Goal: Task Accomplishment & Management: Manage account settings

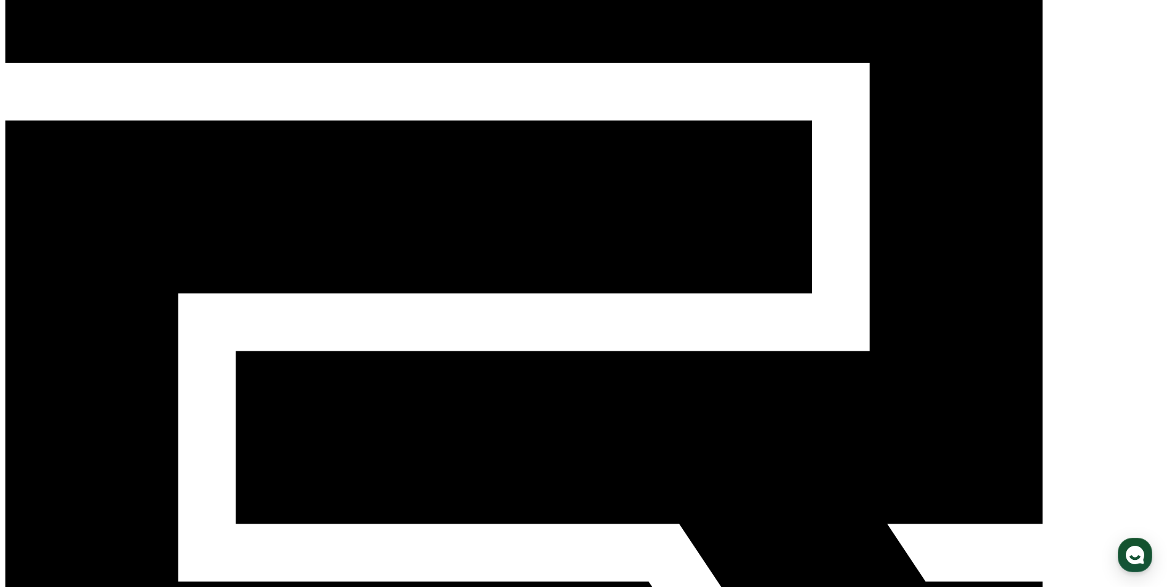
scroll to position [123, 0]
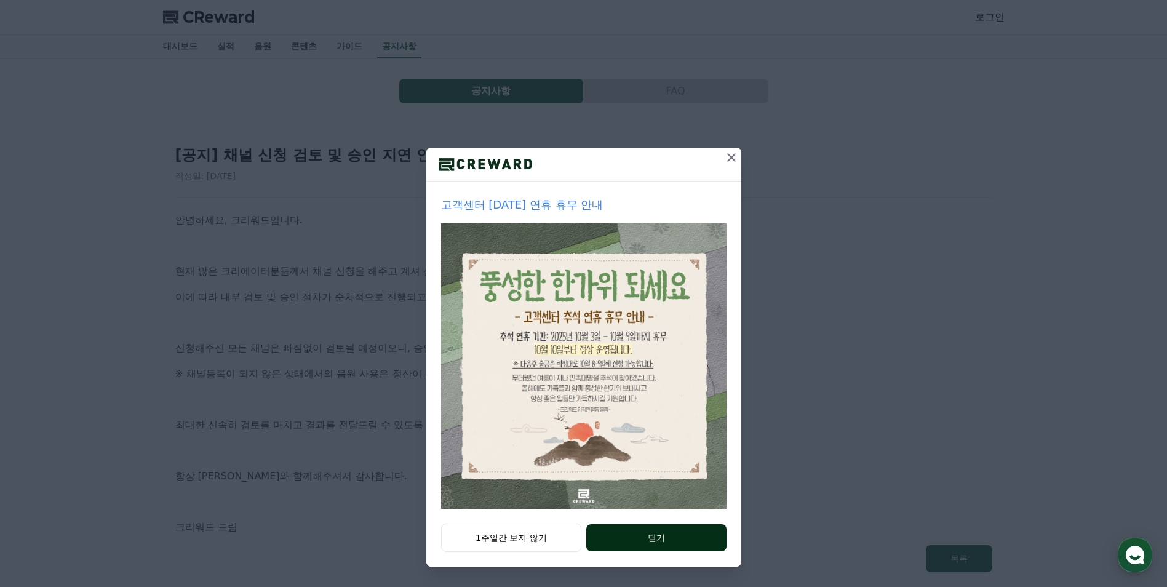
click at [686, 540] on button "닫기" at bounding box center [657, 537] width 140 height 27
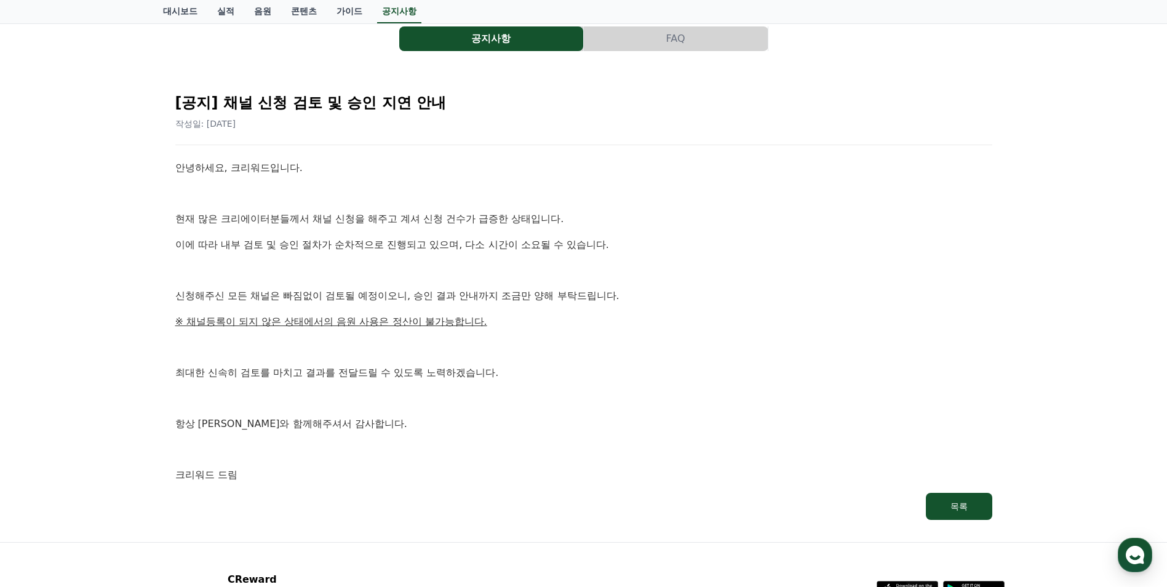
scroll to position [38, 0]
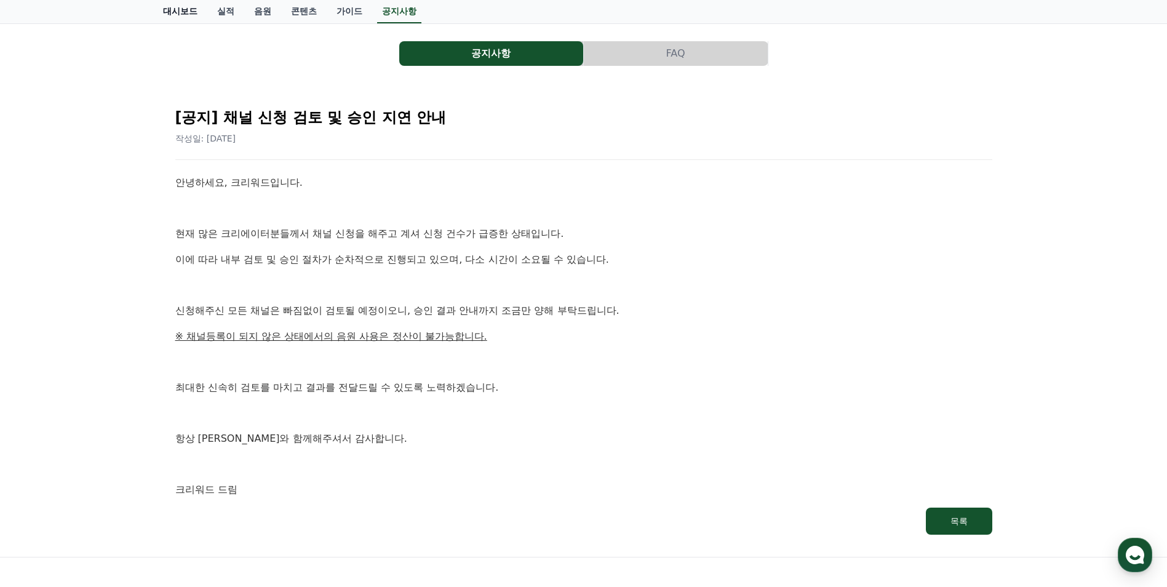
click at [175, 14] on link "대시보드" at bounding box center [180, 11] width 54 height 23
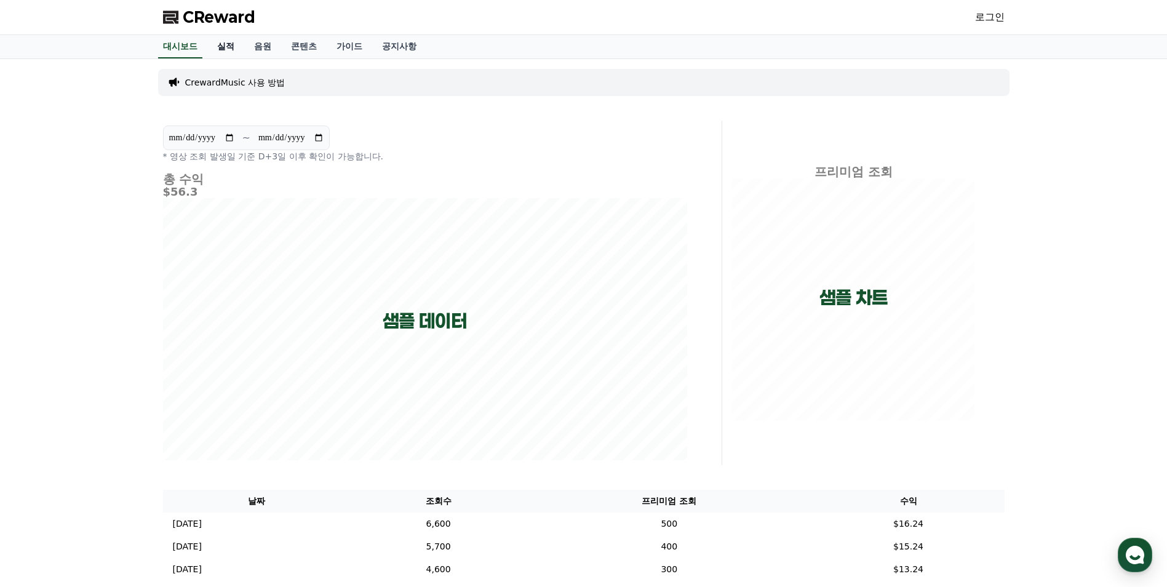
click at [228, 52] on link "실적" at bounding box center [225, 46] width 37 height 23
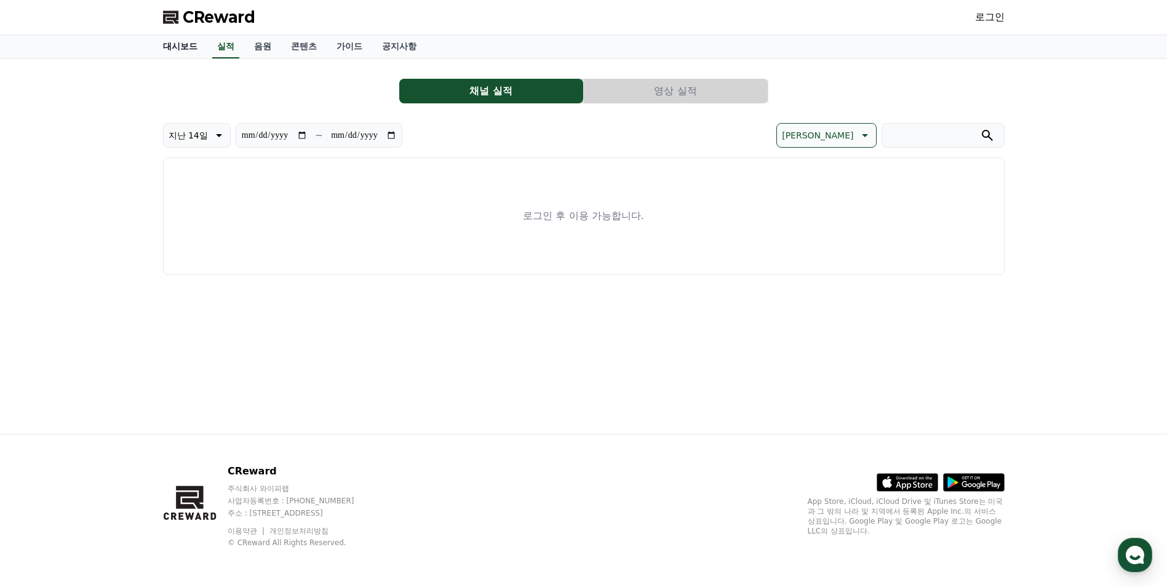
click at [180, 41] on link "대시보드" at bounding box center [180, 46] width 54 height 23
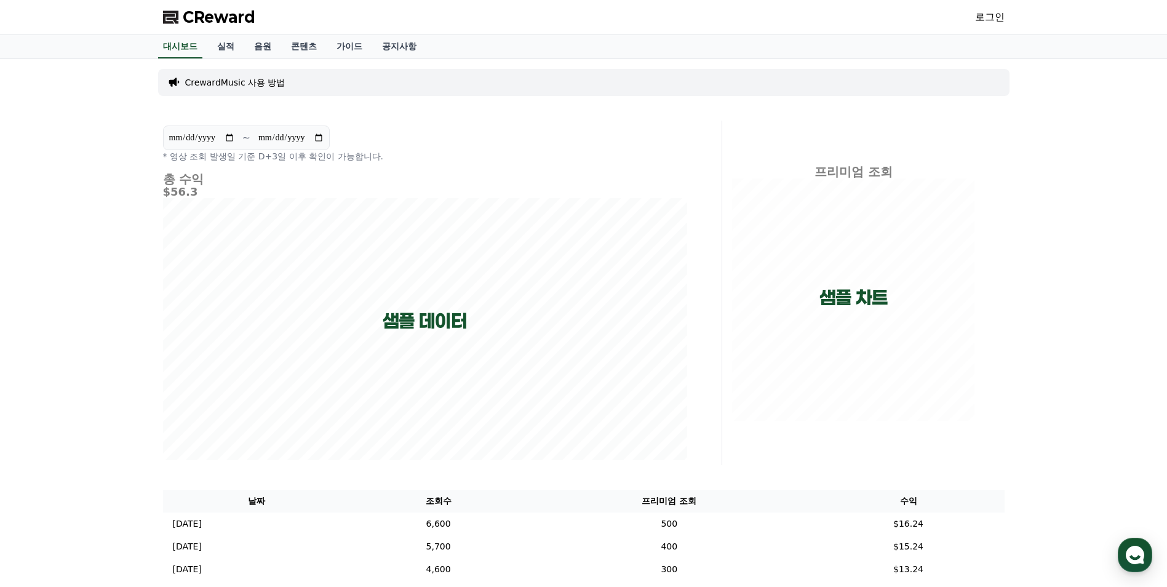
click at [255, 79] on p "CrewardMusic 사용 방법" at bounding box center [235, 82] width 100 height 12
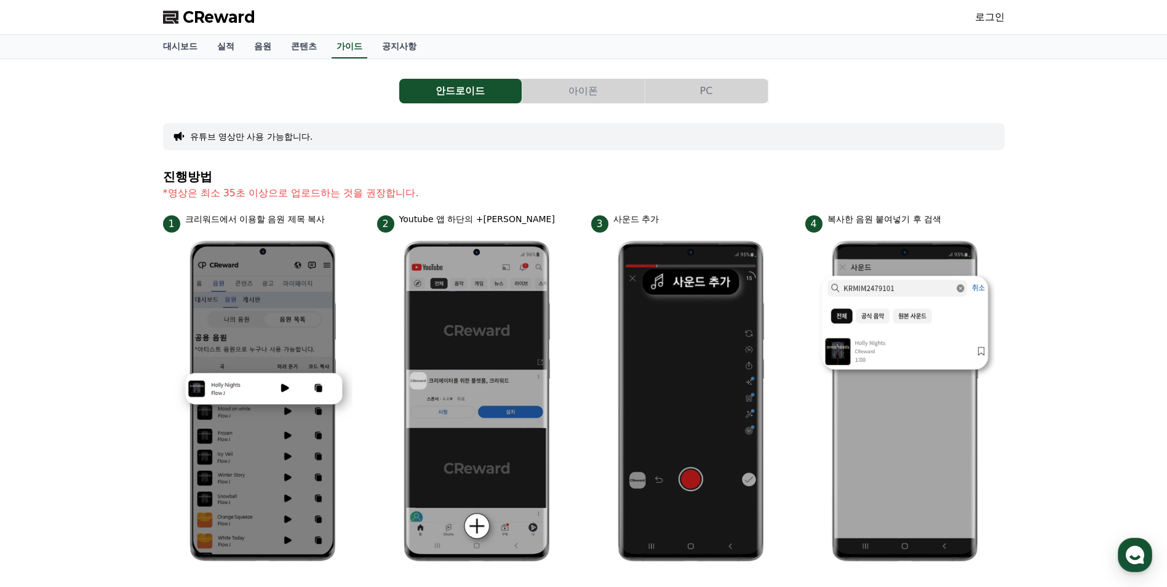
click at [991, 22] on link "로그인" at bounding box center [990, 17] width 30 height 15
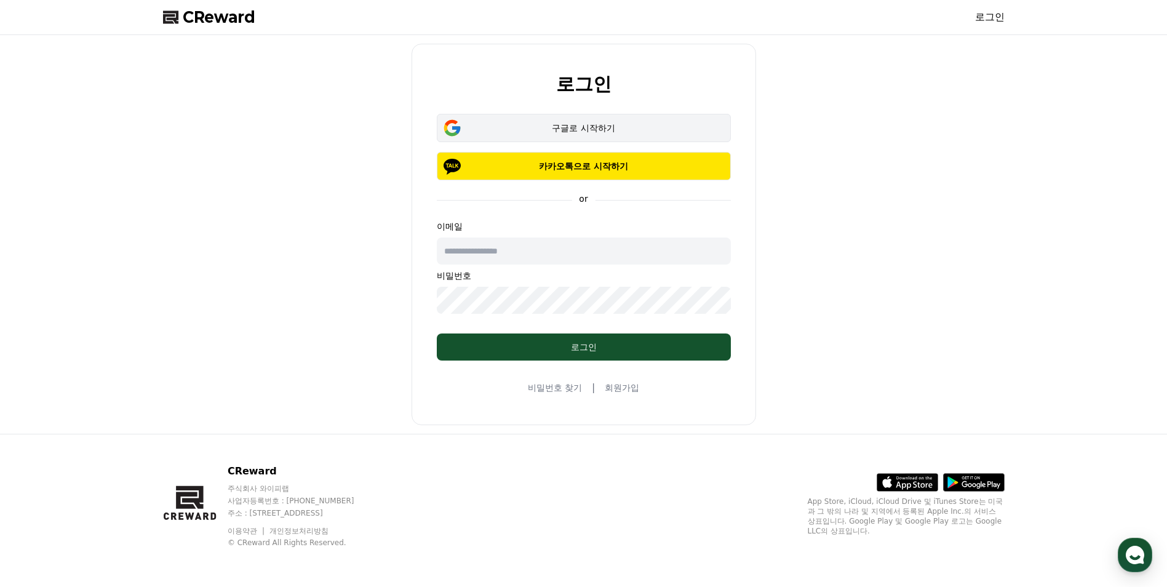
click at [570, 132] on div "구글로 시작하기" at bounding box center [584, 128] width 258 height 12
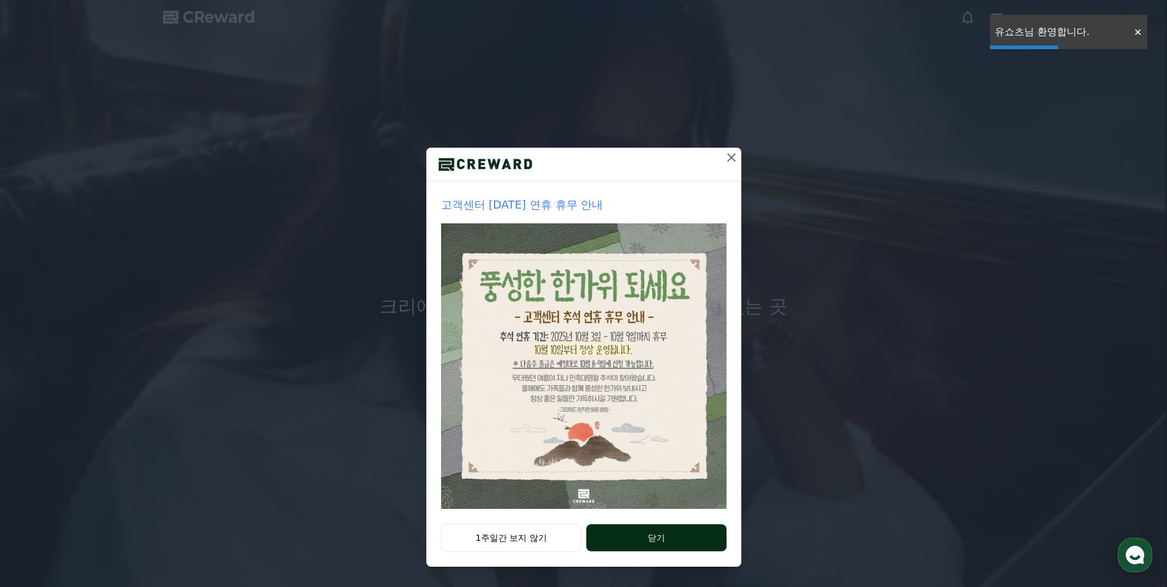
click at [647, 534] on button "닫기" at bounding box center [657, 537] width 140 height 27
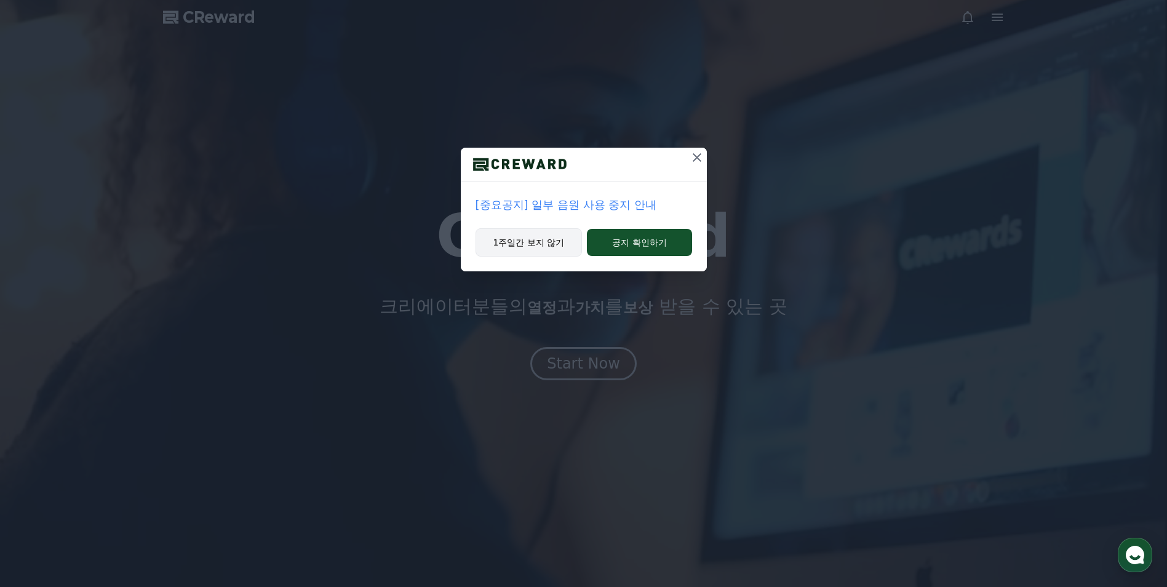
click at [515, 238] on button "1주일간 보지 않기" at bounding box center [529, 242] width 107 height 28
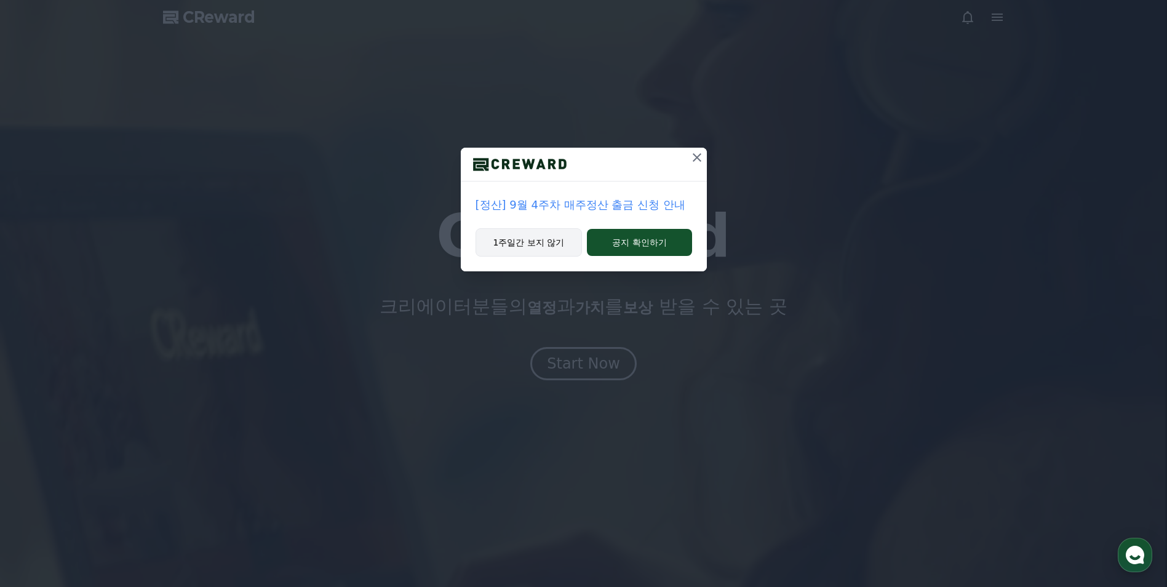
click at [543, 247] on button "1주일간 보지 않기" at bounding box center [529, 242] width 107 height 28
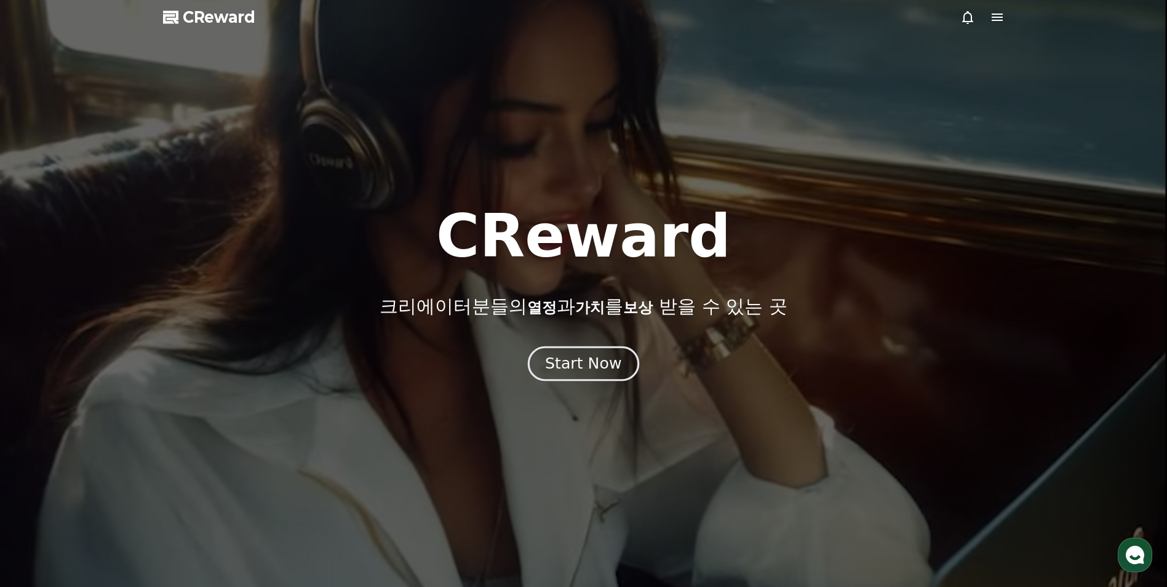
click at [574, 367] on div "Start Now" at bounding box center [583, 363] width 76 height 21
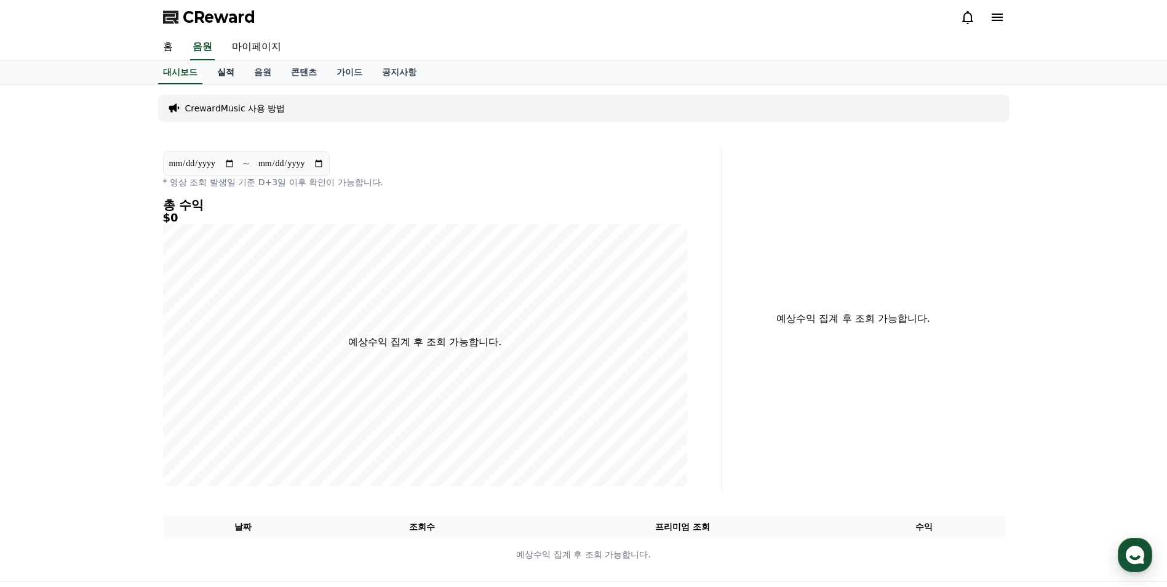
click at [236, 75] on link "실적" at bounding box center [225, 72] width 37 height 23
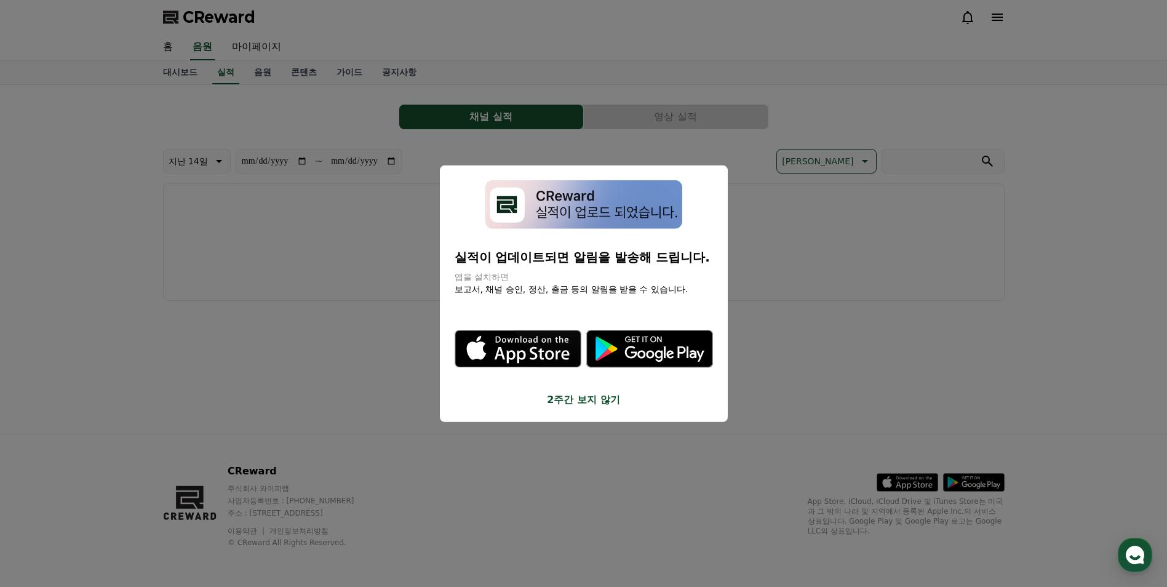
click at [612, 398] on button "2주간 보지 않기" at bounding box center [584, 399] width 258 height 15
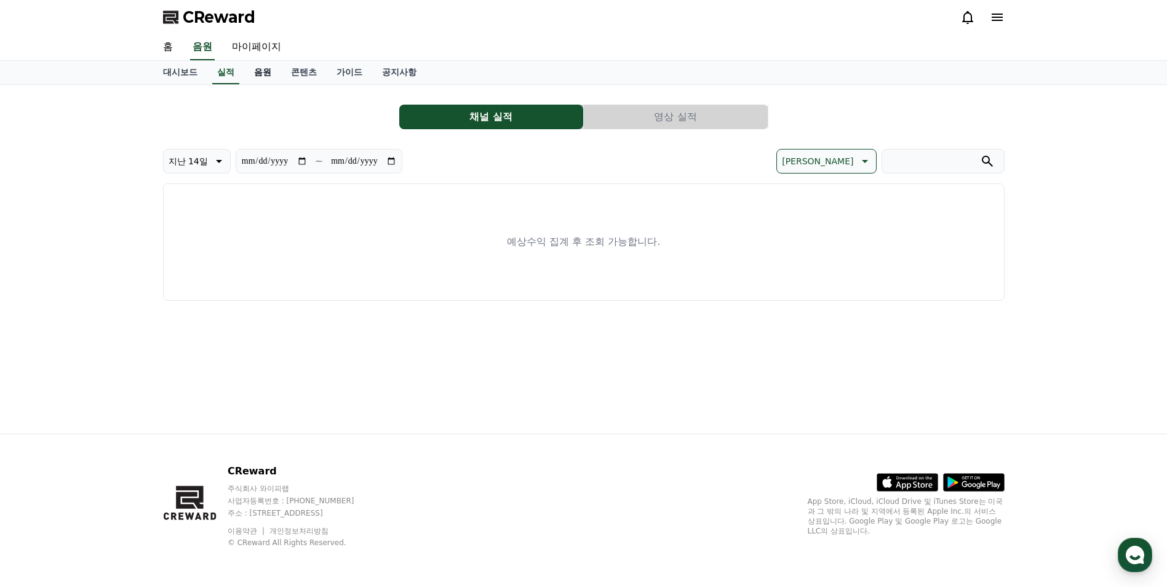
click at [262, 71] on link "음원" at bounding box center [262, 72] width 37 height 23
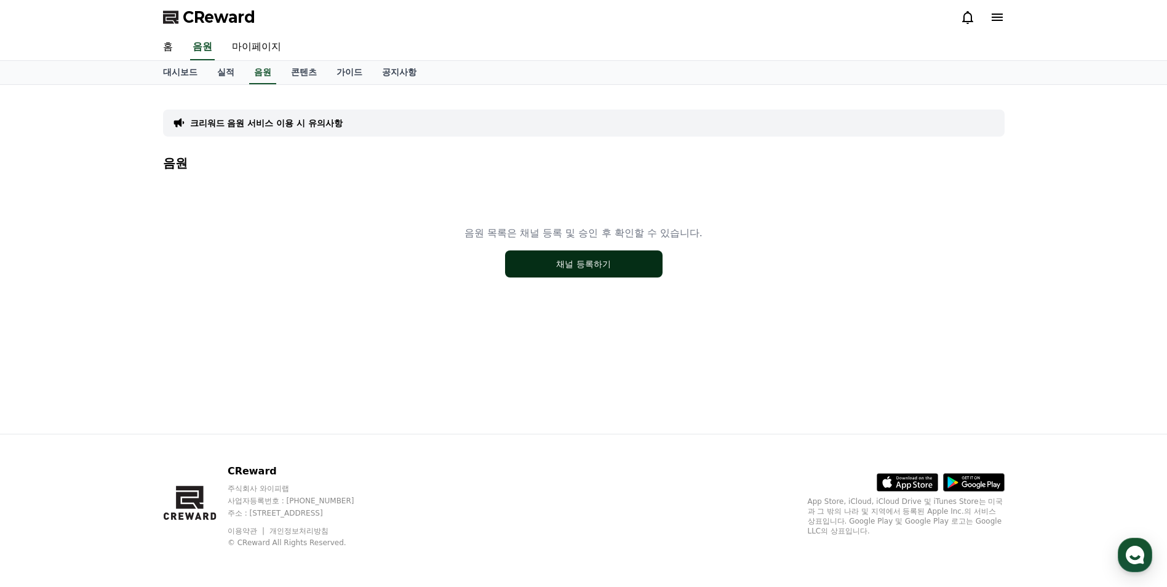
click at [578, 269] on button "채널 등록하기" at bounding box center [584, 263] width 158 height 27
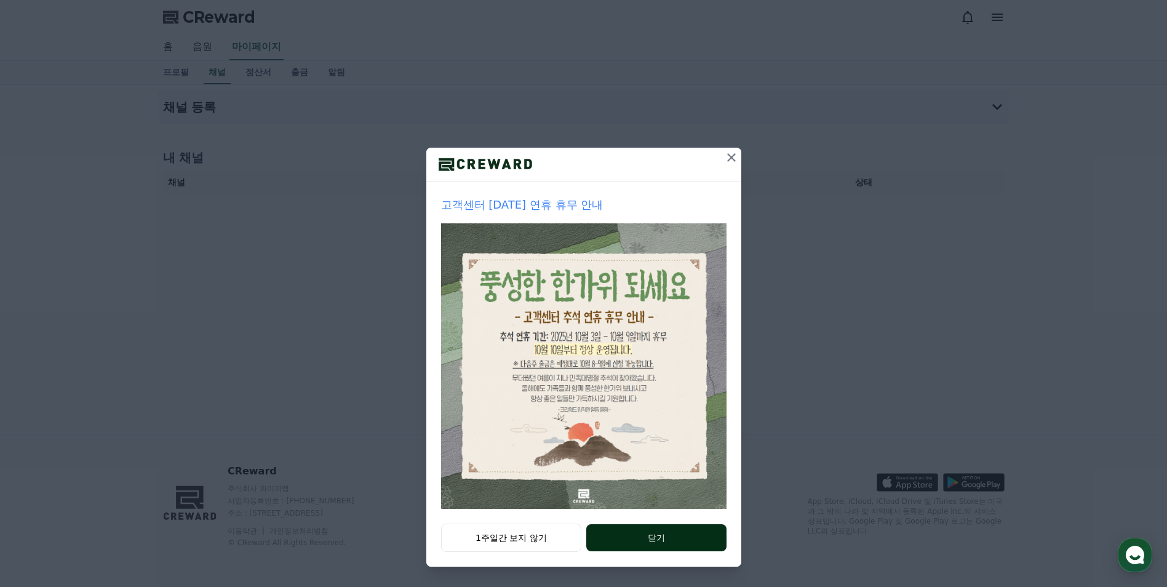
click at [608, 532] on button "닫기" at bounding box center [657, 537] width 140 height 27
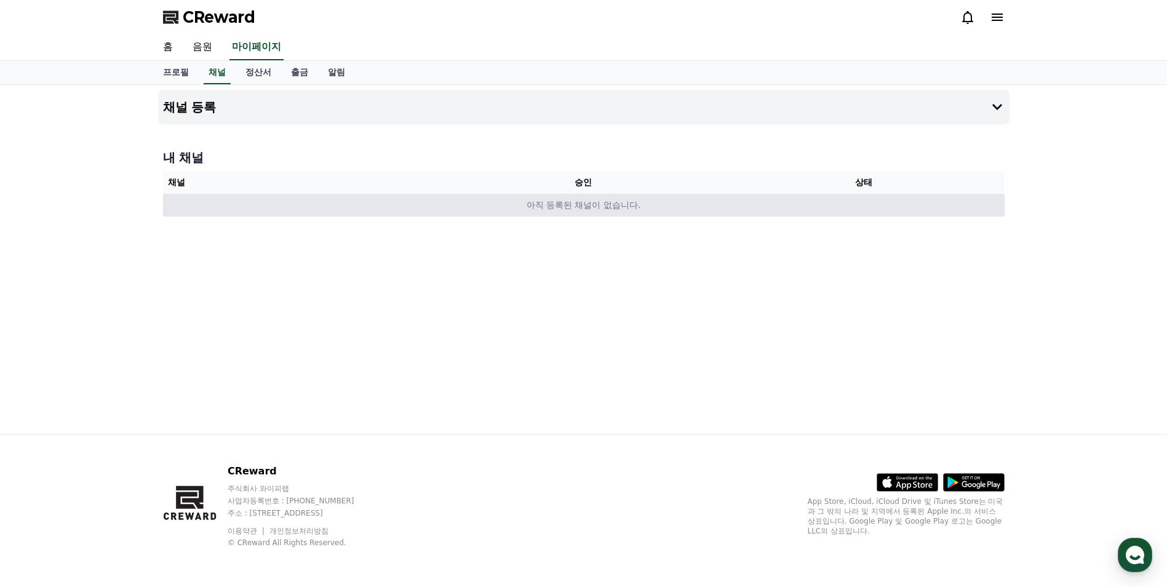
click at [604, 207] on td "아직 등록된 채널이 없습니다." at bounding box center [584, 205] width 842 height 23
click at [771, 207] on td "아직 등록된 채널이 없습니다." at bounding box center [584, 205] width 842 height 23
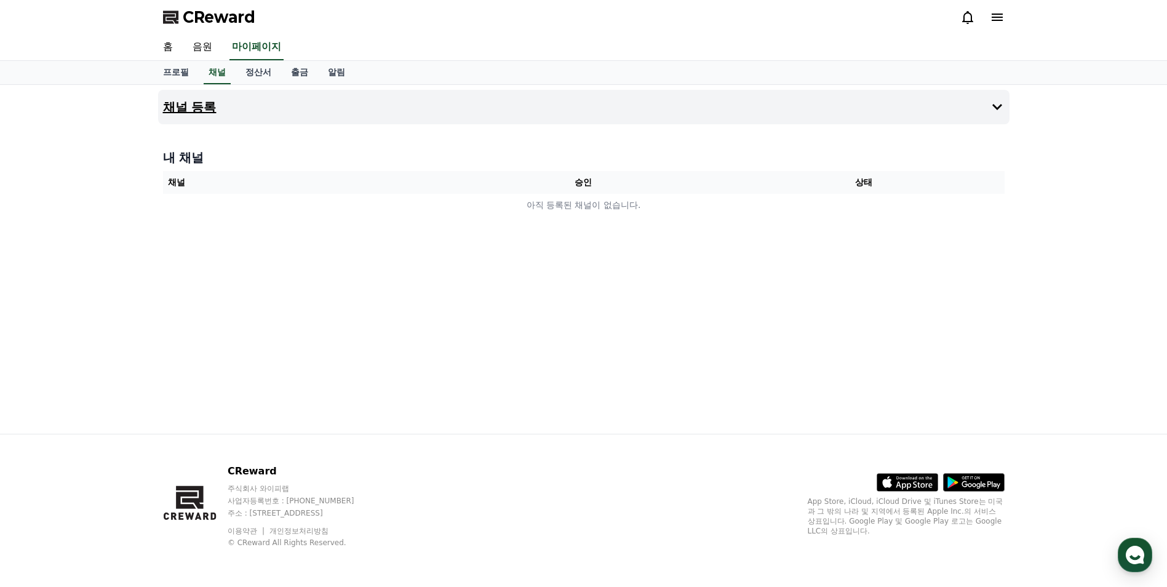
click at [995, 108] on icon at bounding box center [997, 107] width 15 height 15
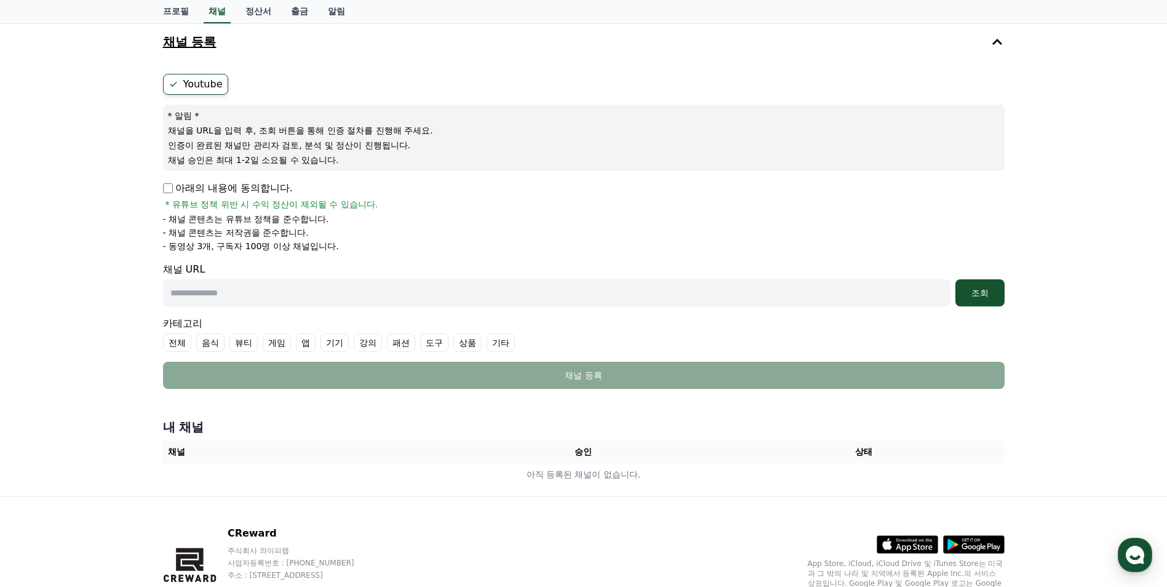
scroll to position [62, 0]
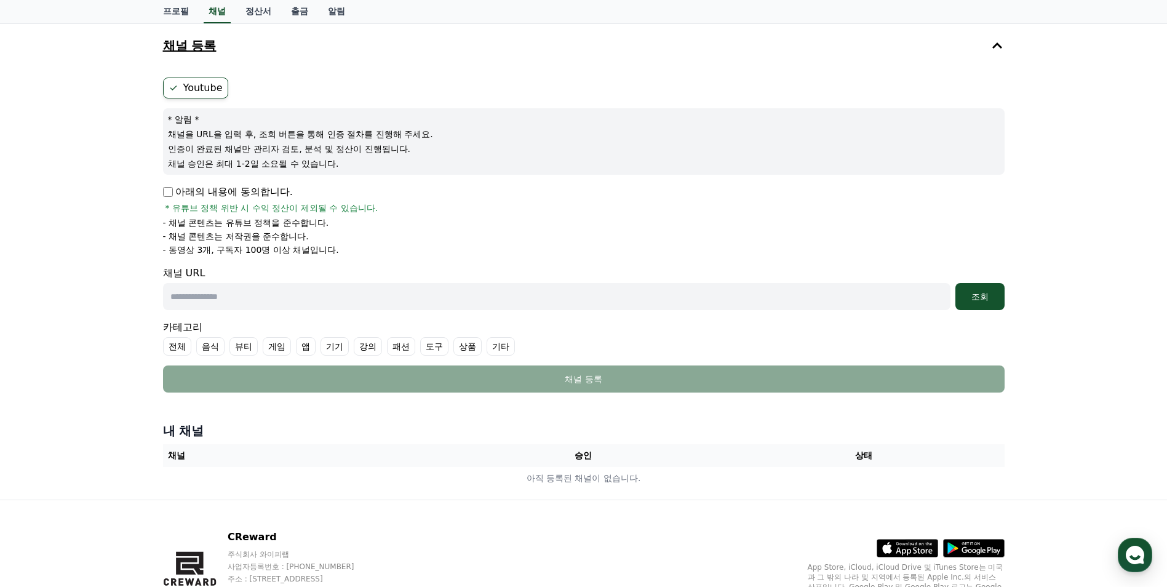
click at [277, 295] on input "text" at bounding box center [557, 296] width 788 height 27
paste input "**********"
type input "**********"
click at [982, 298] on div "조회" at bounding box center [980, 296] width 39 height 12
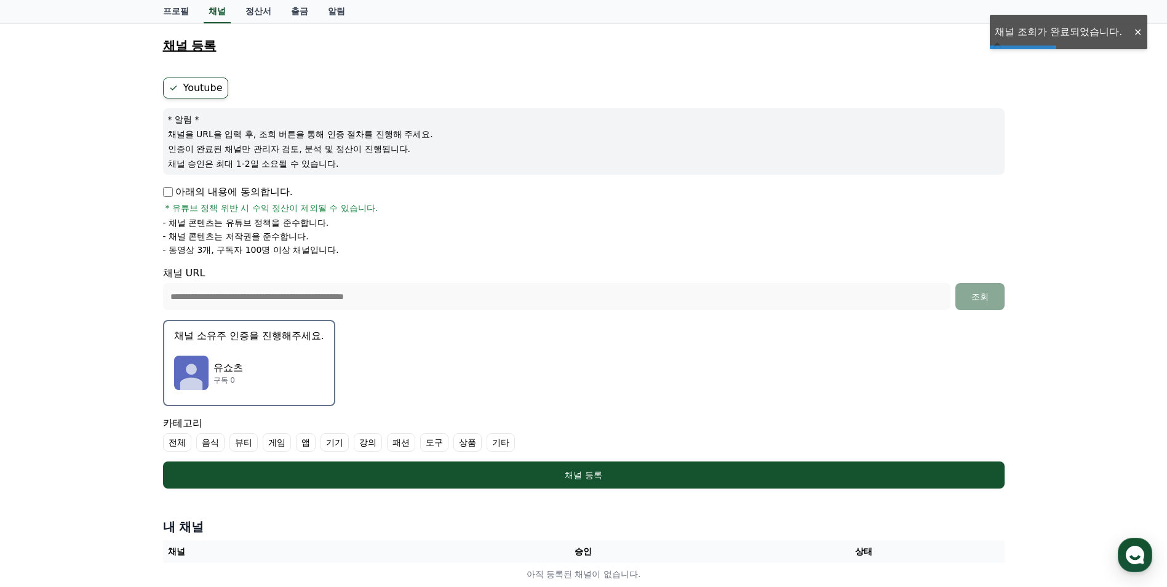
click at [240, 390] on div "유쇼츠 구독 0" at bounding box center [249, 372] width 150 height 49
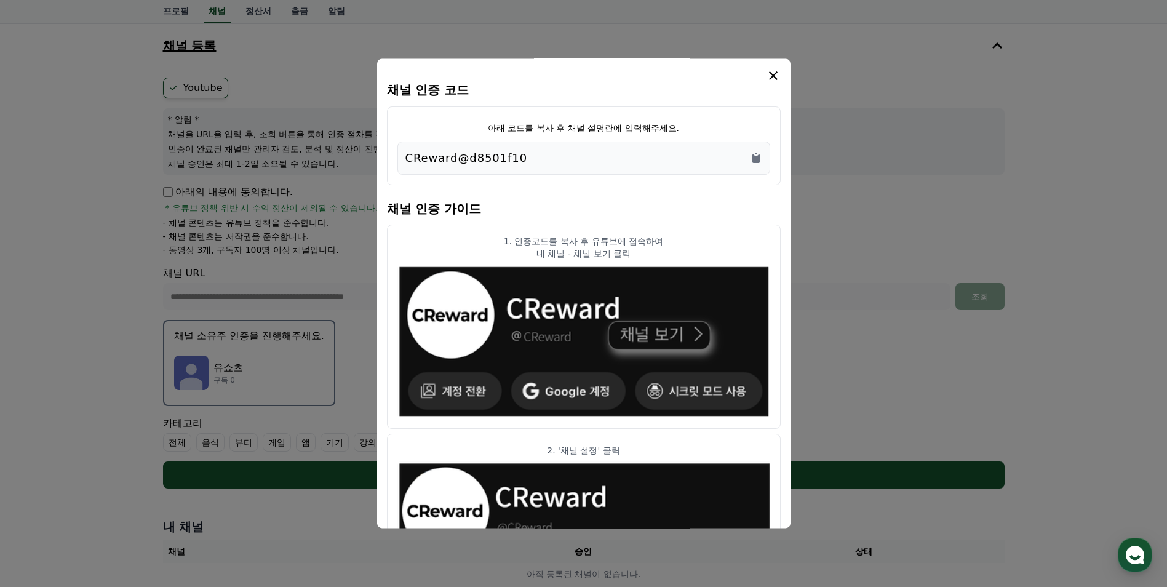
drag, startPoint x: 559, startPoint y: 161, endPoint x: 423, endPoint y: 175, distance: 136.7
click at [423, 175] on div "CReward@d8501f10" at bounding box center [584, 158] width 373 height 33
drag, startPoint x: 423, startPoint y: 175, endPoint x: 536, endPoint y: 165, distance: 113.7
click at [536, 165] on div "CReward@d8501f10" at bounding box center [584, 158] width 357 height 17
click at [756, 162] on icon "Copy to clipboard" at bounding box center [756, 158] width 7 height 9
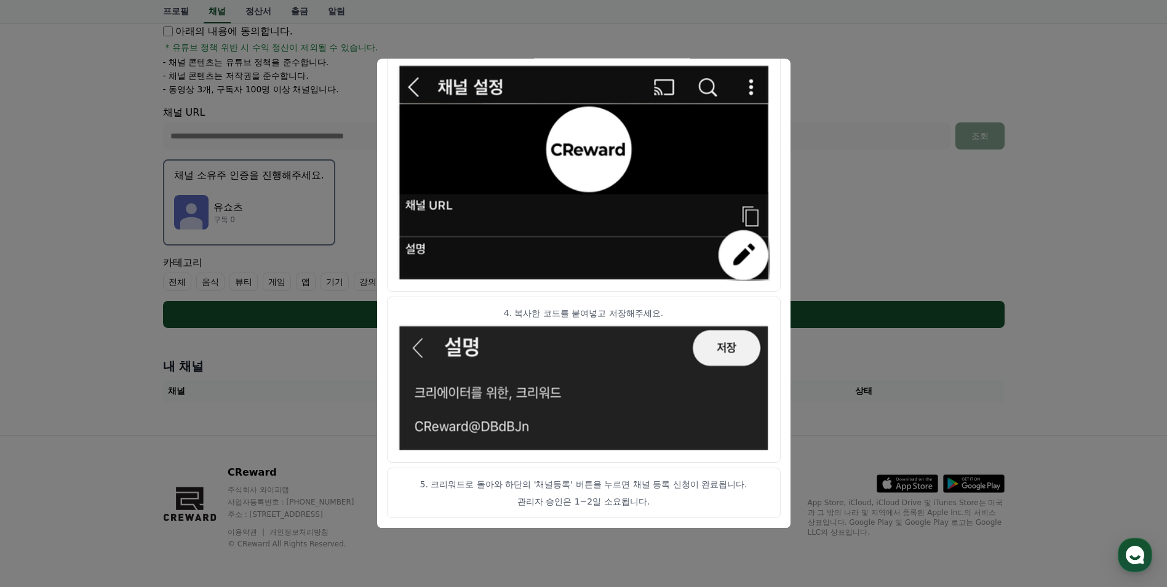
scroll to position [223, 0]
click at [851, 191] on button "close modal" at bounding box center [583, 293] width 1167 height 587
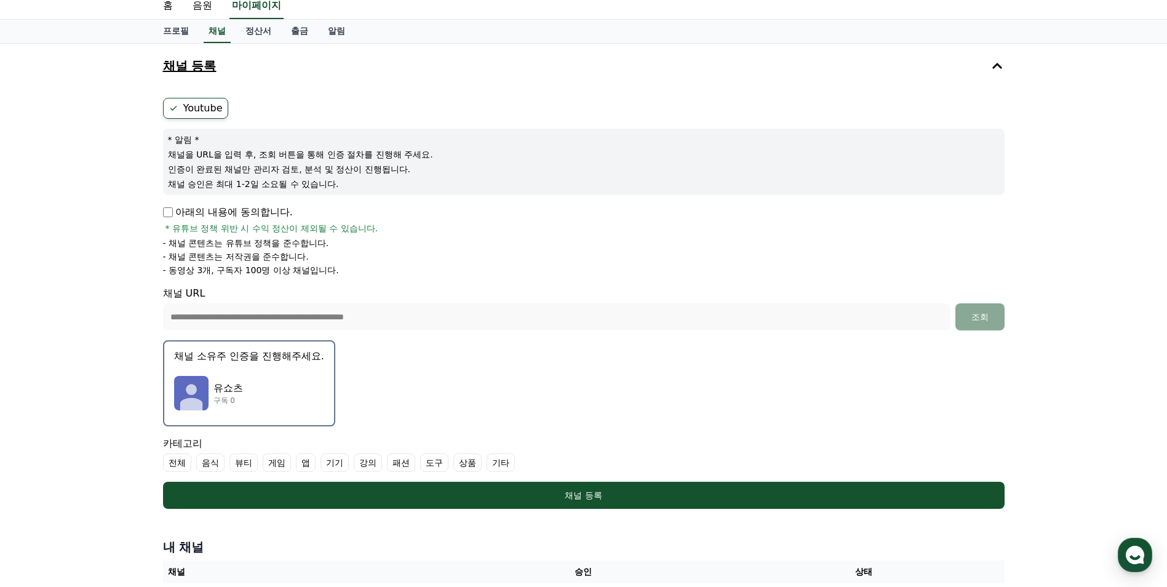
scroll to position [39, 0]
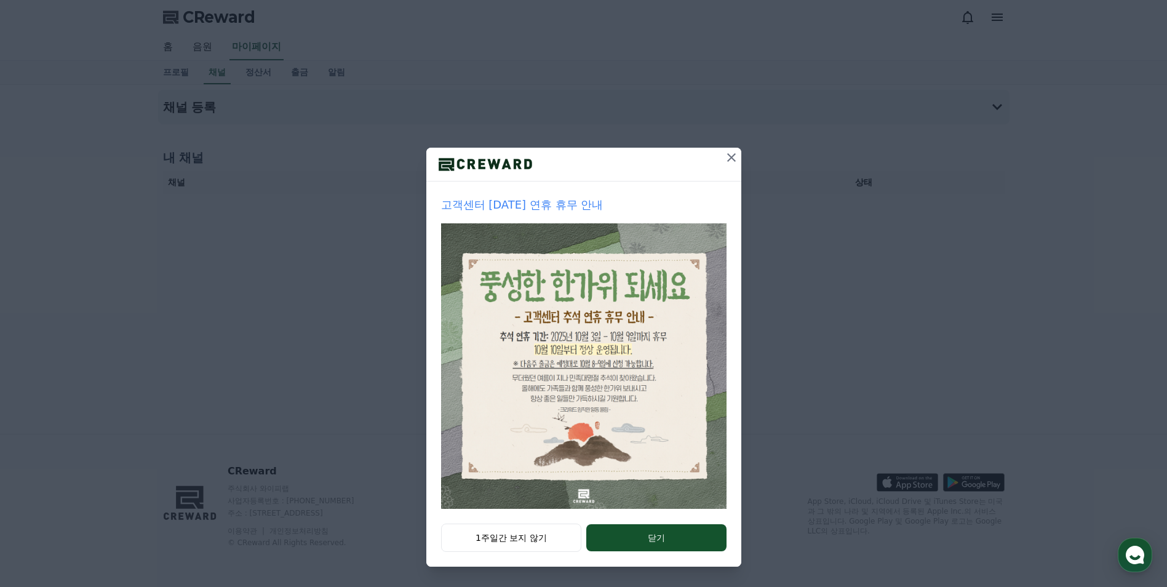
click at [732, 164] on icon at bounding box center [731, 157] width 15 height 15
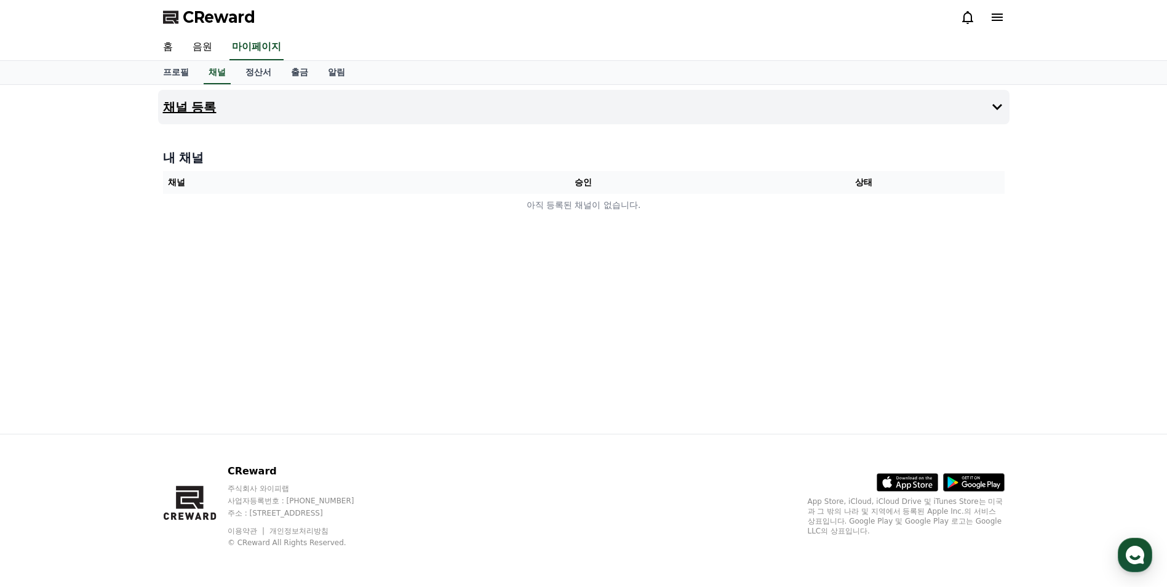
click at [391, 104] on button "채널 등록" at bounding box center [584, 107] width 852 height 34
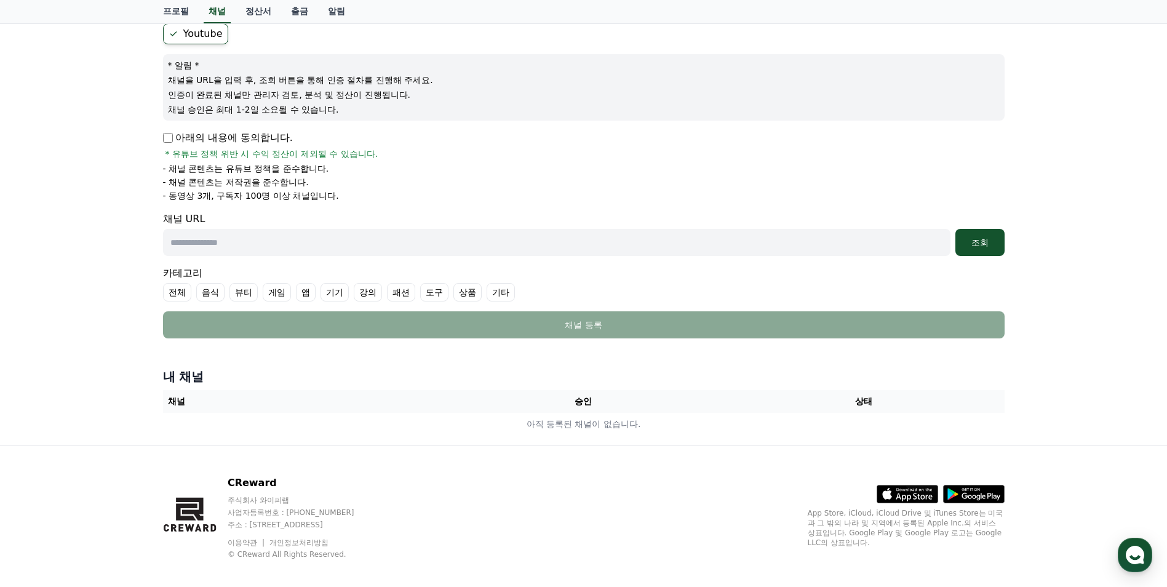
scroll to position [123, 0]
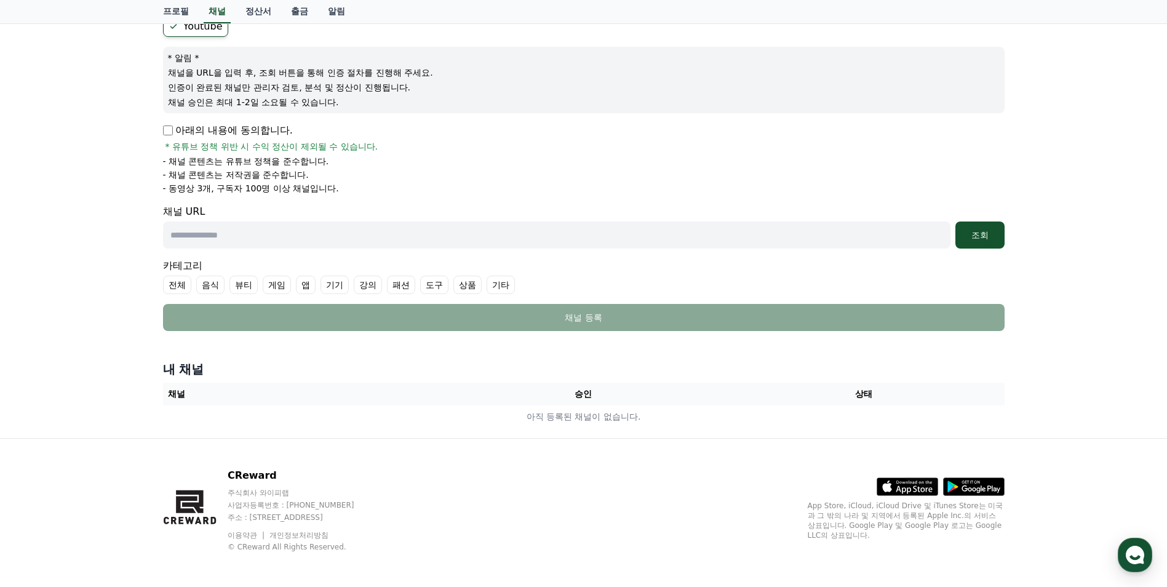
click at [340, 235] on input "text" at bounding box center [557, 235] width 788 height 27
type input "**********"
click at [971, 238] on div "조회" at bounding box center [980, 235] width 39 height 12
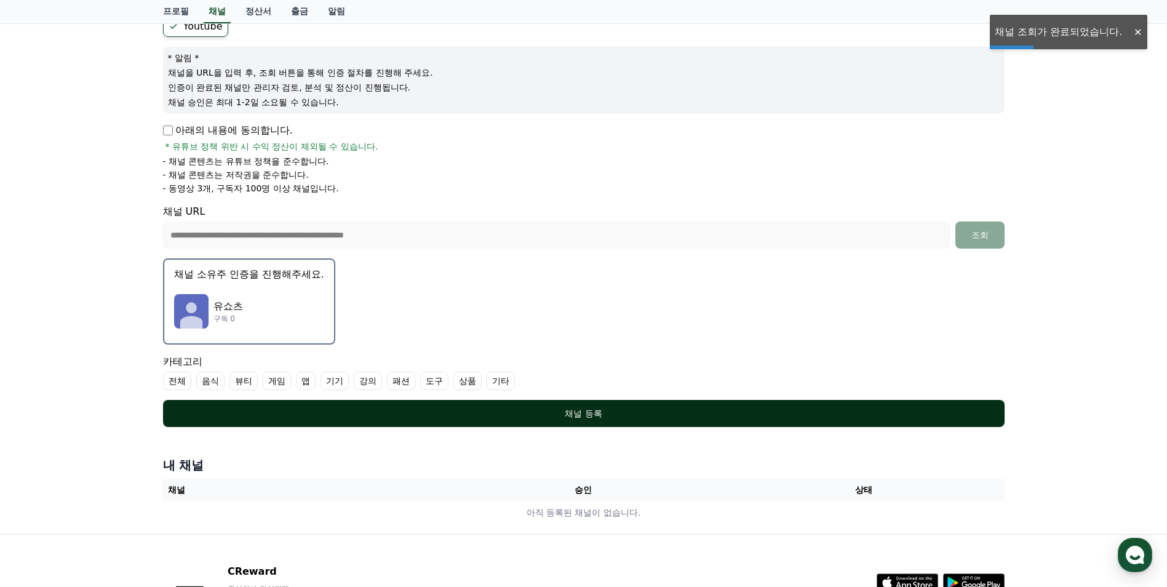
click at [503, 410] on div "채널 등록" at bounding box center [584, 413] width 793 height 12
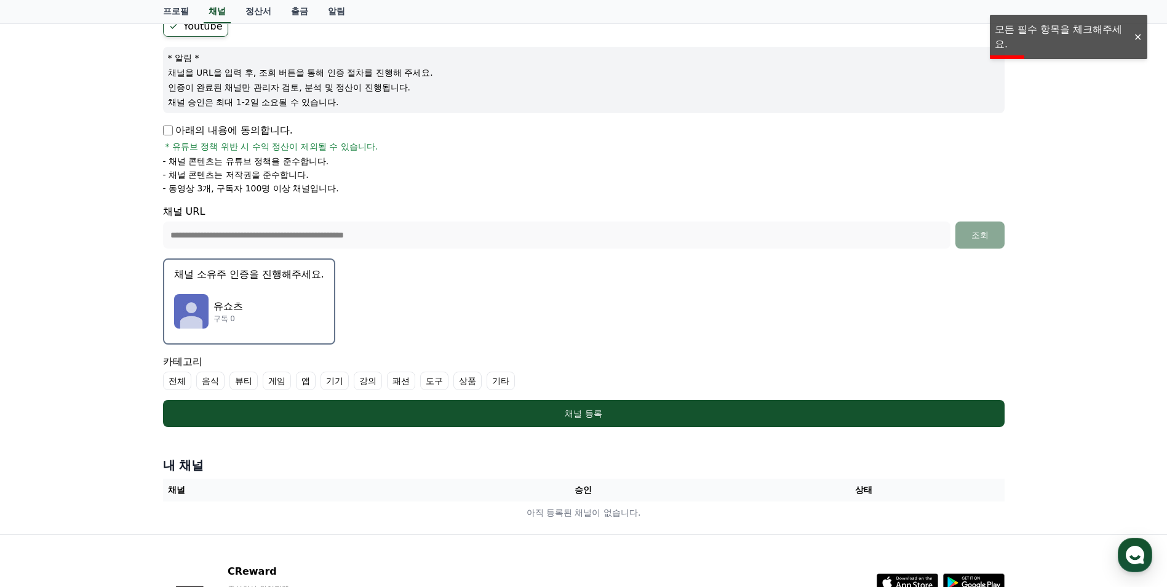
click at [177, 380] on label "전체" at bounding box center [177, 381] width 28 height 18
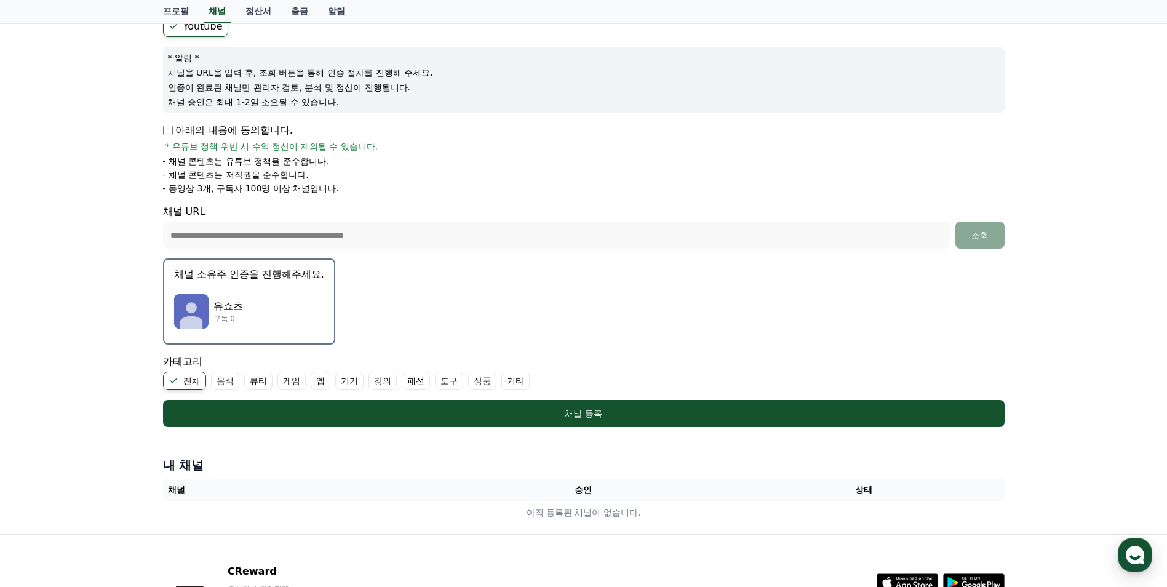
click at [511, 385] on label "기타" at bounding box center [516, 381] width 28 height 18
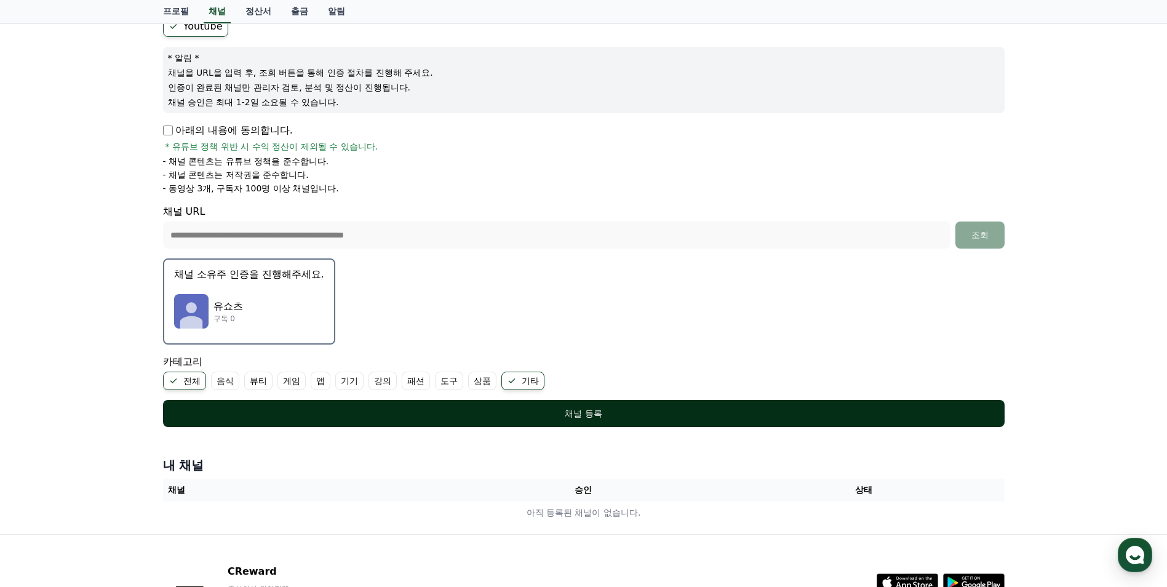
click at [492, 417] on div "채널 등록" at bounding box center [584, 413] width 793 height 12
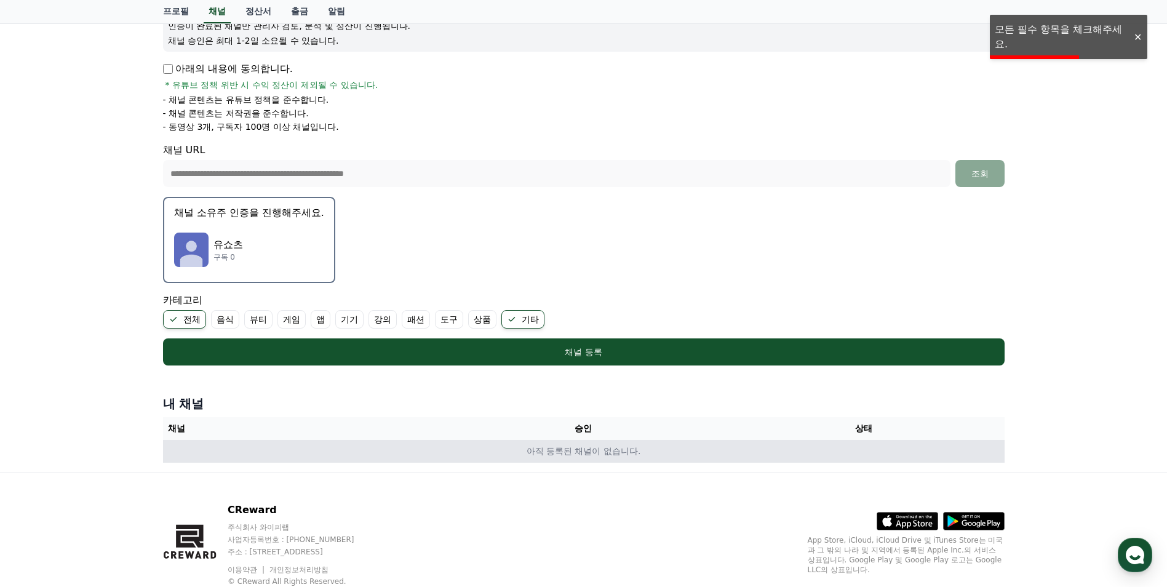
scroll to position [223, 0]
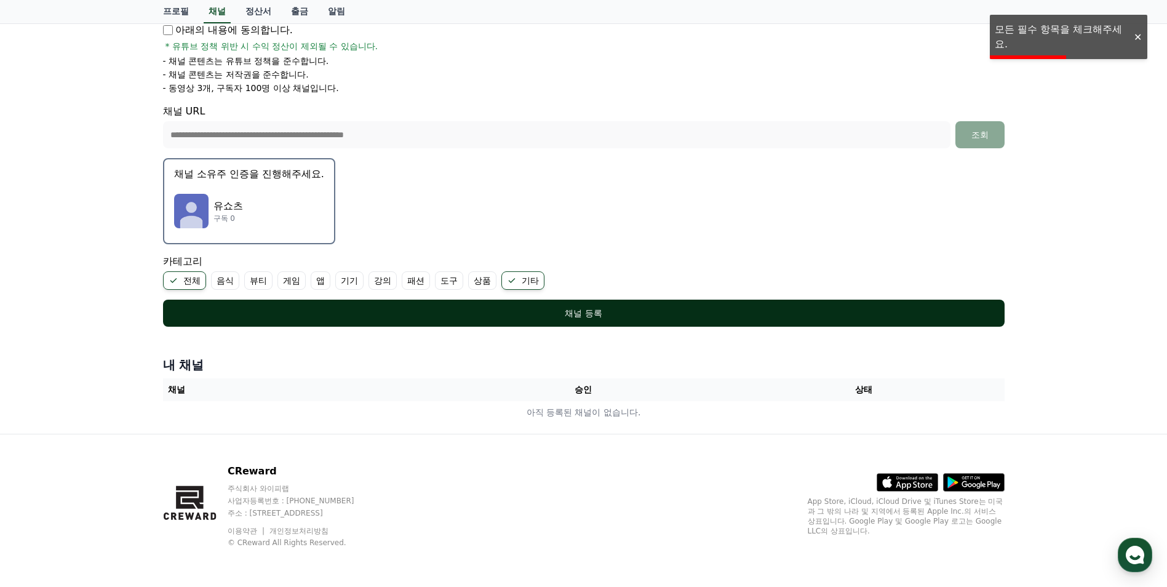
click at [555, 323] on button "채널 등록" at bounding box center [584, 313] width 842 height 27
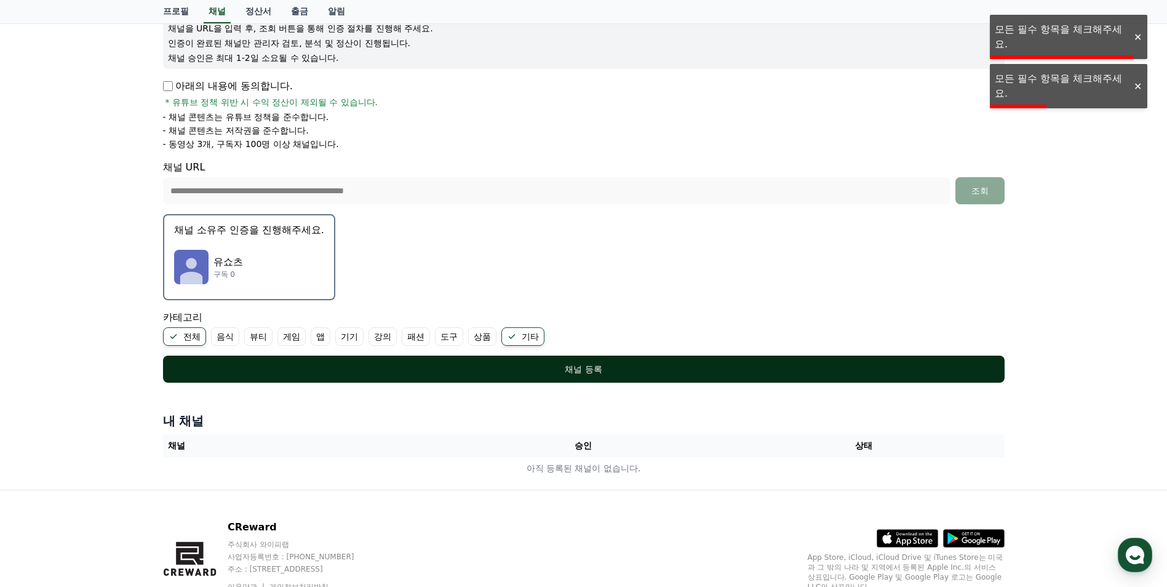
scroll to position [162, 0]
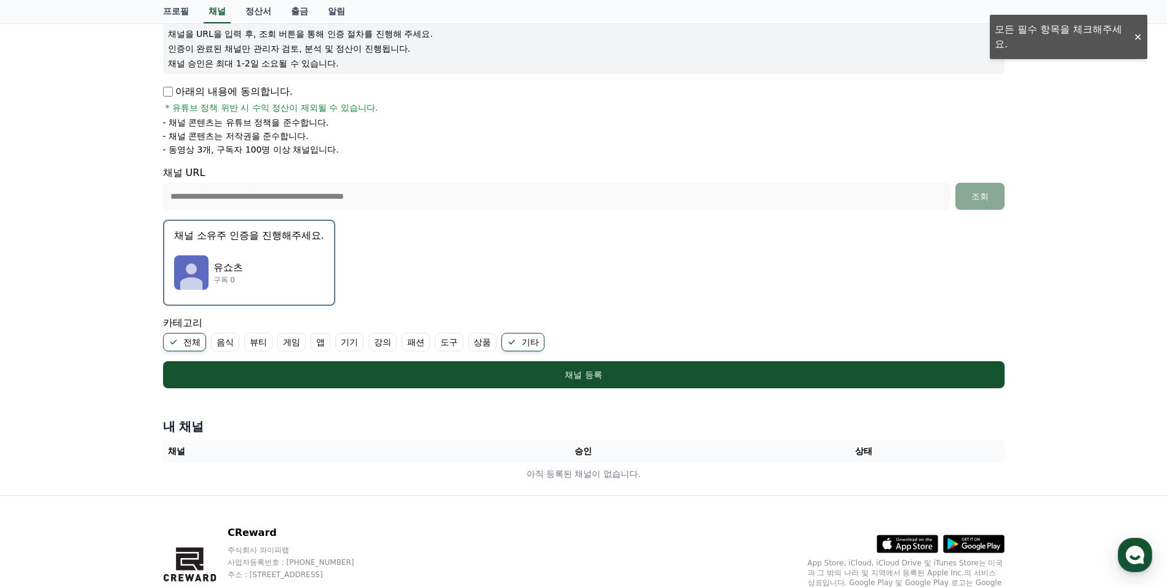
click at [456, 343] on label "도구" at bounding box center [449, 342] width 28 height 18
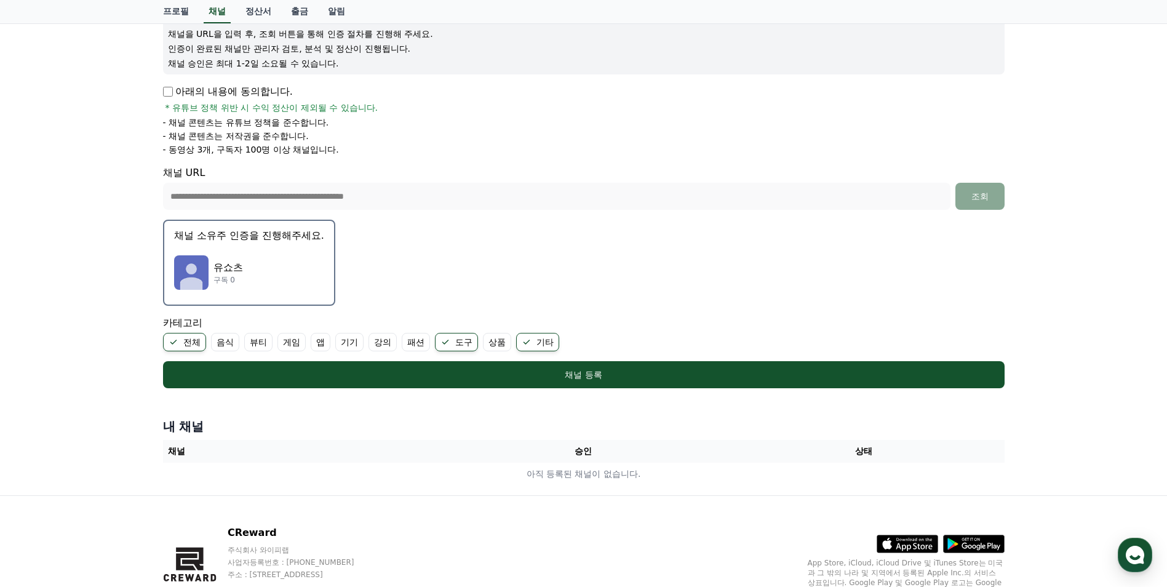
click at [479, 342] on ul "전체 음식 뷰티 게임 앱 기기 강의 패션 도구 상품 기타" at bounding box center [584, 342] width 842 height 18
click at [497, 341] on label "상품" at bounding box center [497, 342] width 28 height 18
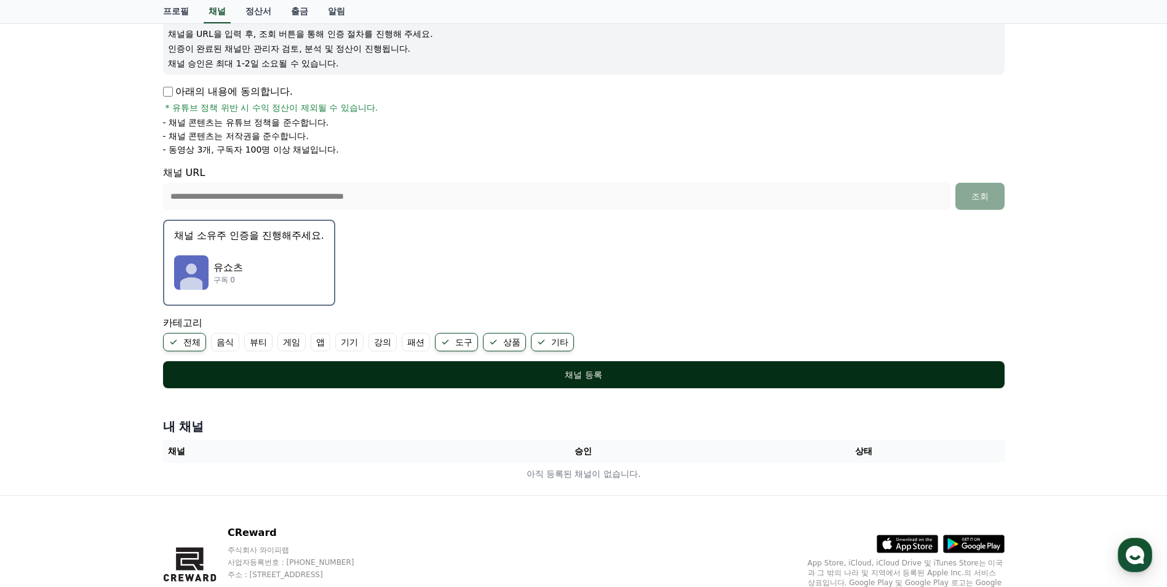
click at [493, 377] on div "채널 등록" at bounding box center [584, 375] width 793 height 12
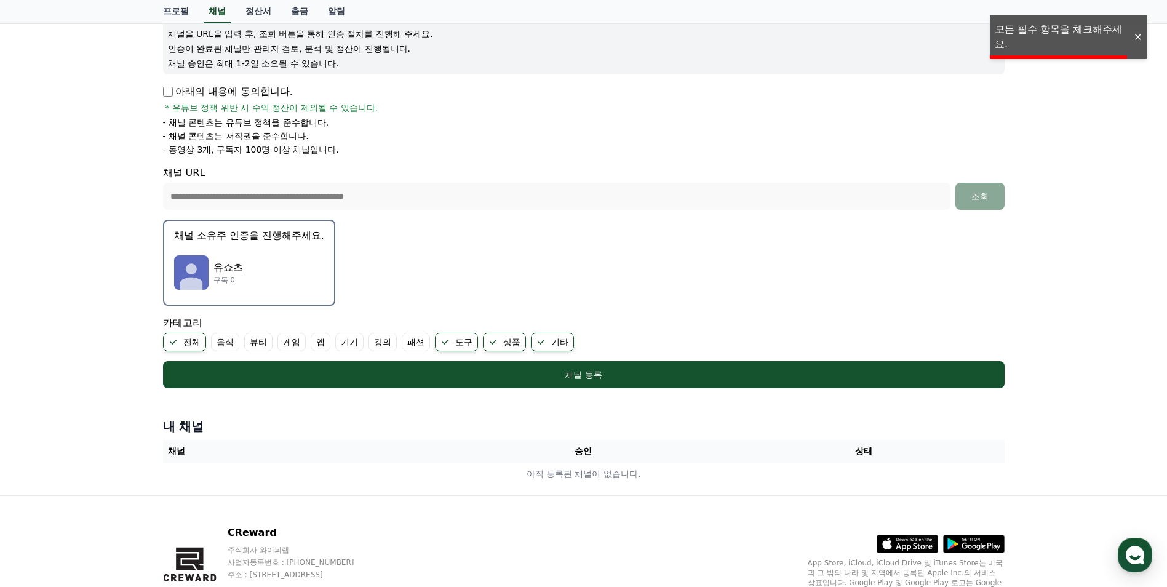
click at [206, 345] on label "전체" at bounding box center [184, 342] width 43 height 18
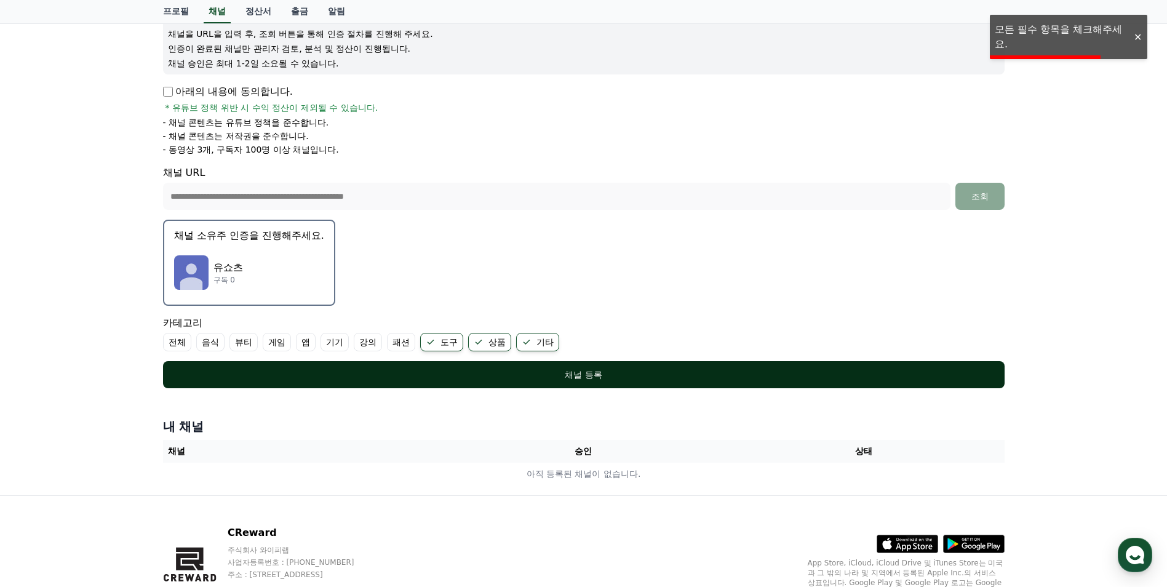
click at [492, 387] on button "채널 등록" at bounding box center [584, 374] width 842 height 27
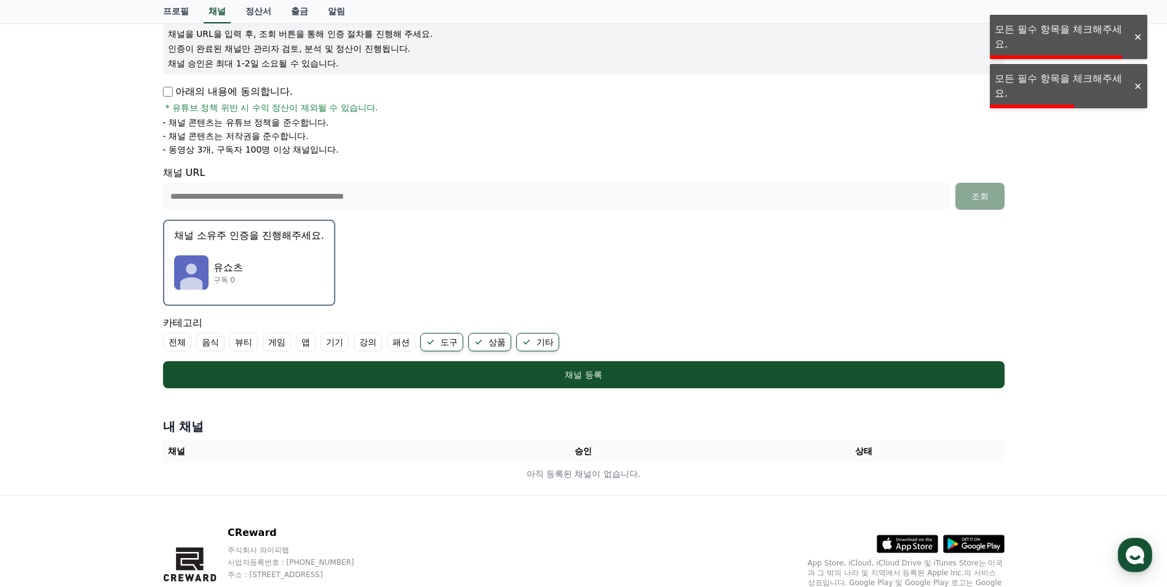
click at [465, 330] on div "카테고리 전체 음식 뷰티 게임 앱 기기 강의 패션 도구 상품 기타" at bounding box center [584, 334] width 842 height 36
click at [491, 345] on label "상품" at bounding box center [489, 342] width 43 height 18
click at [451, 346] on label "도구" at bounding box center [441, 342] width 43 height 18
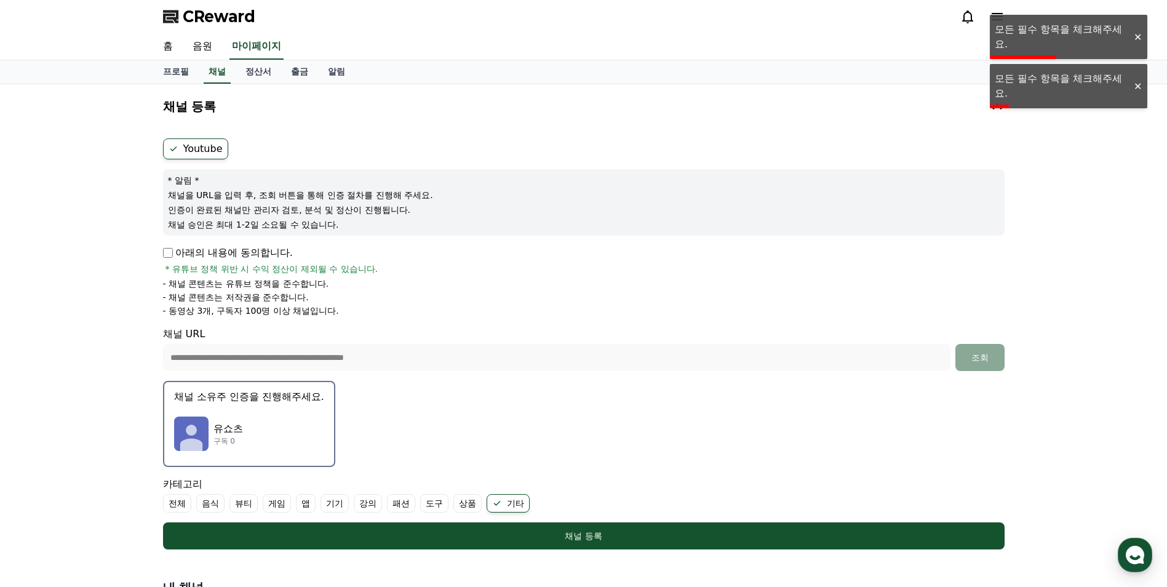
scroll to position [0, 0]
click at [167, 248] on p "아래의 내용에 동의합니다." at bounding box center [228, 253] width 130 height 15
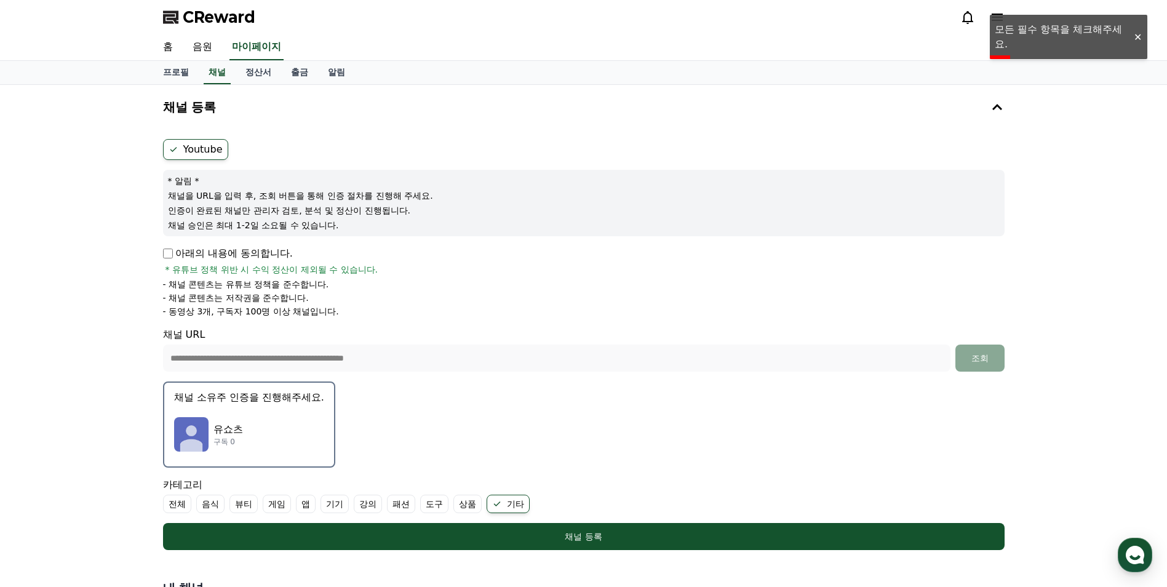
click at [168, 262] on div "아래의 내용에 동의합니다. * 유튜브 정책 위반 시 수익 정산이 제외될 수 있습니다." at bounding box center [584, 261] width 842 height 30
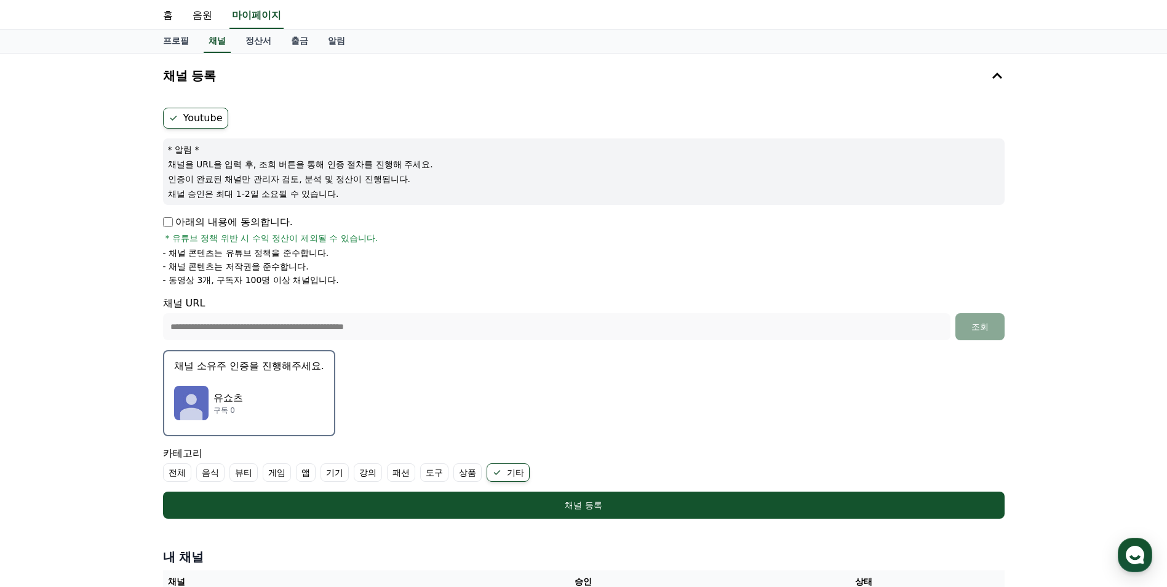
scroll to position [185, 0]
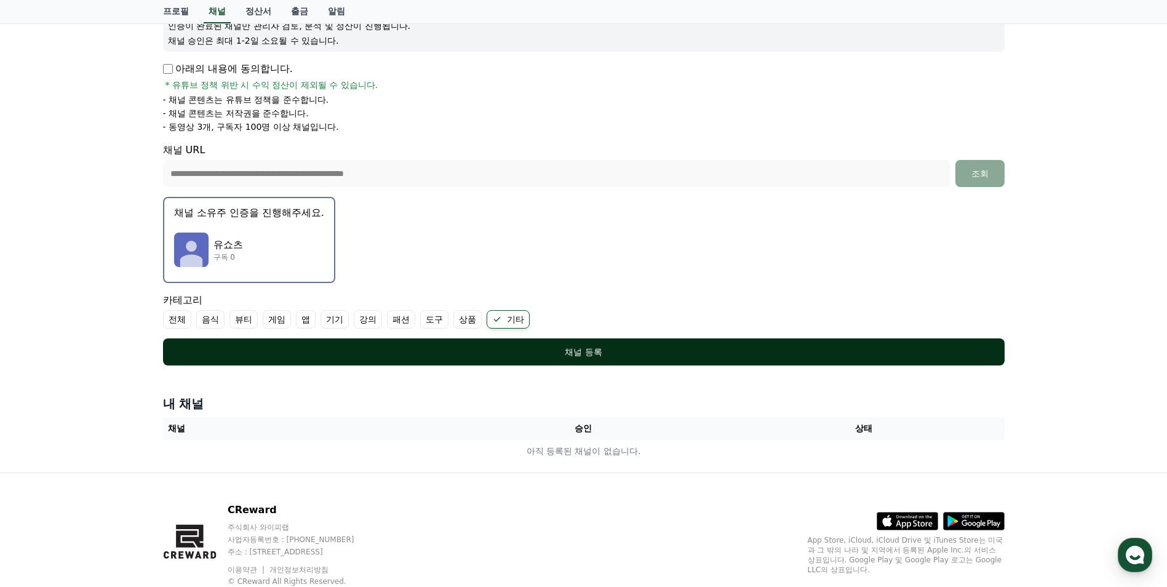
click at [479, 359] on button "채널 등록" at bounding box center [584, 351] width 842 height 27
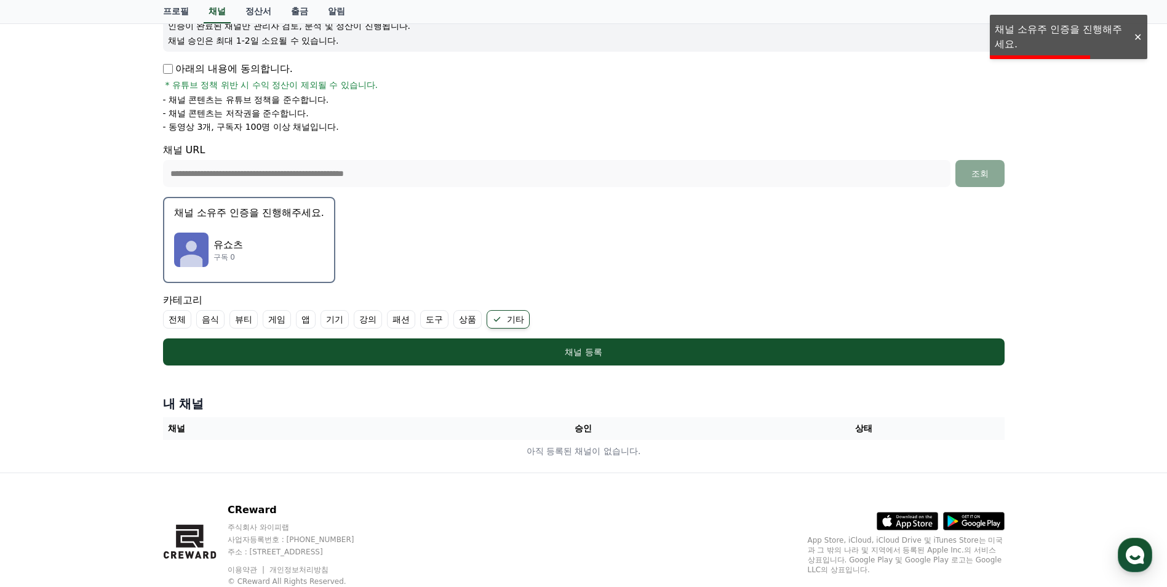
click at [255, 248] on div "유쇼츠 구독 0" at bounding box center [249, 249] width 150 height 49
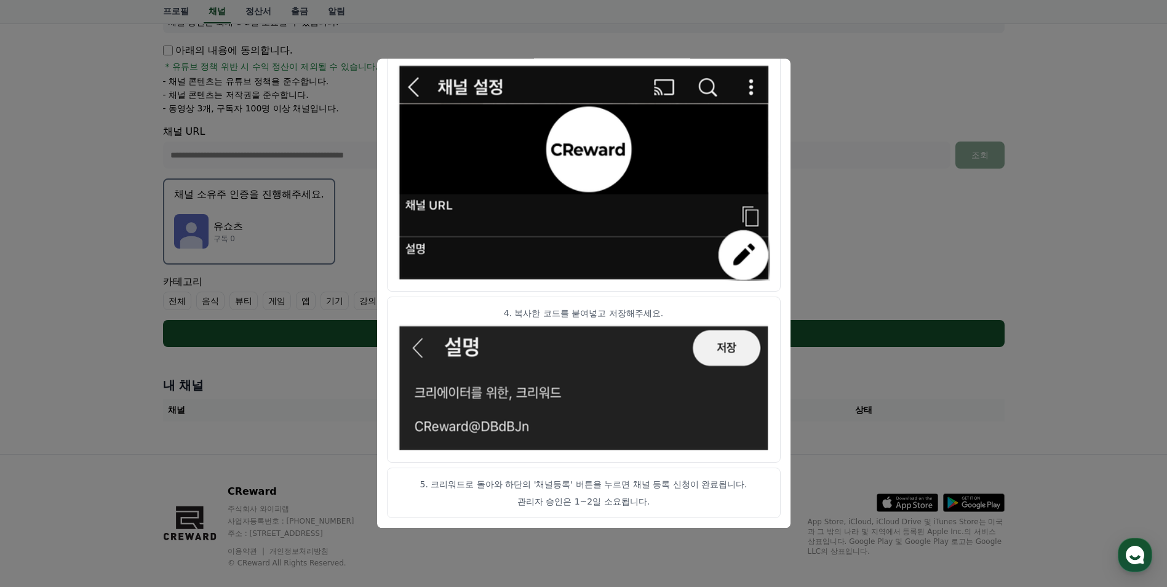
scroll to position [223, 0]
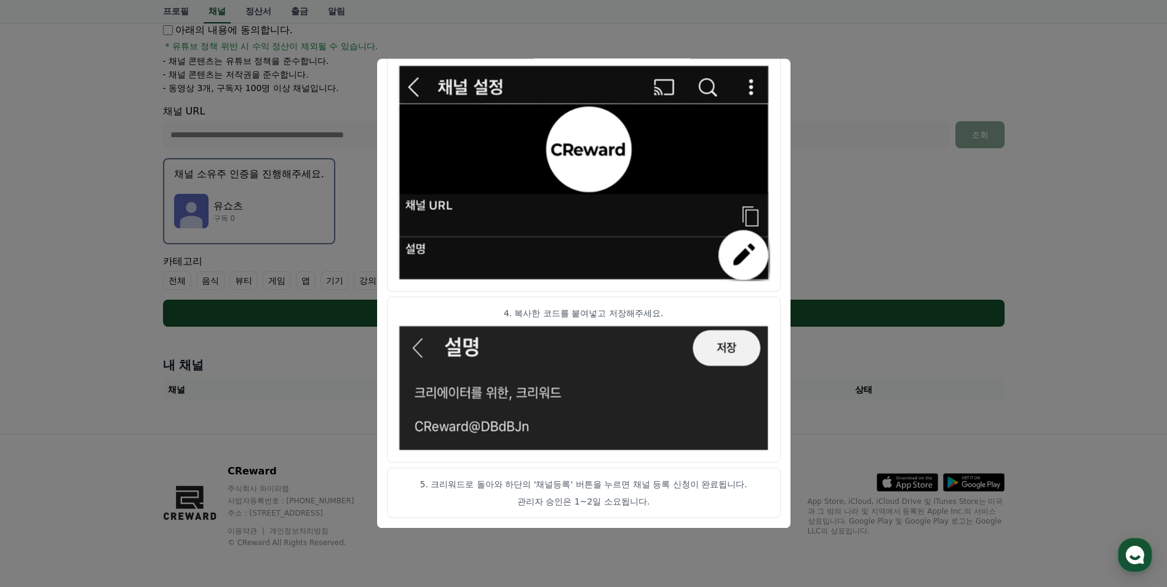
click at [854, 241] on button "close modal" at bounding box center [583, 293] width 1167 height 587
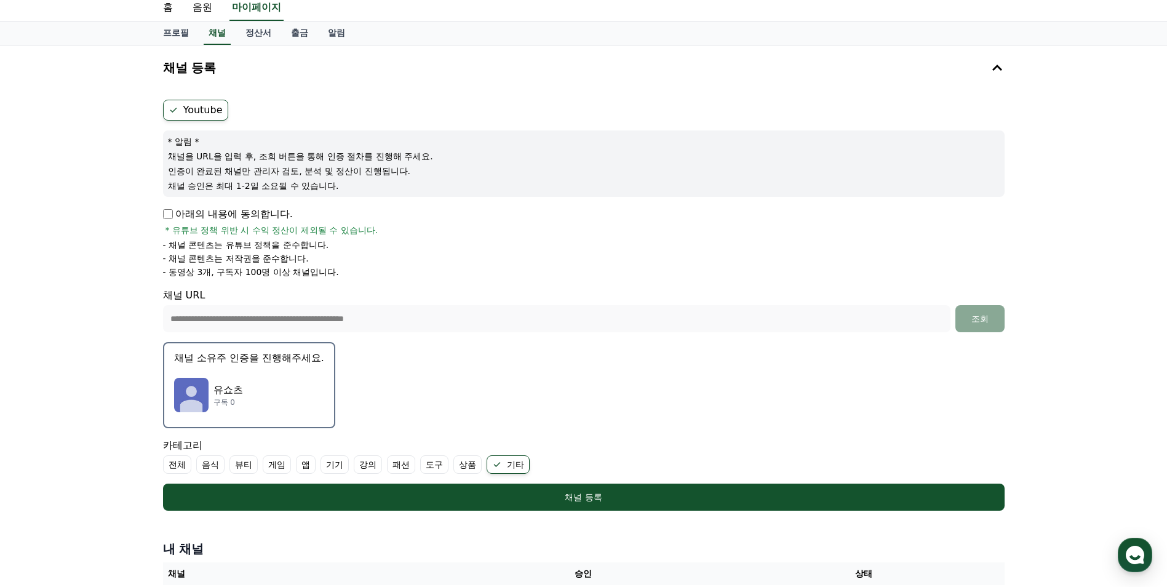
scroll to position [39, 0]
click at [229, 397] on p "유쇼츠" at bounding box center [229, 390] width 30 height 15
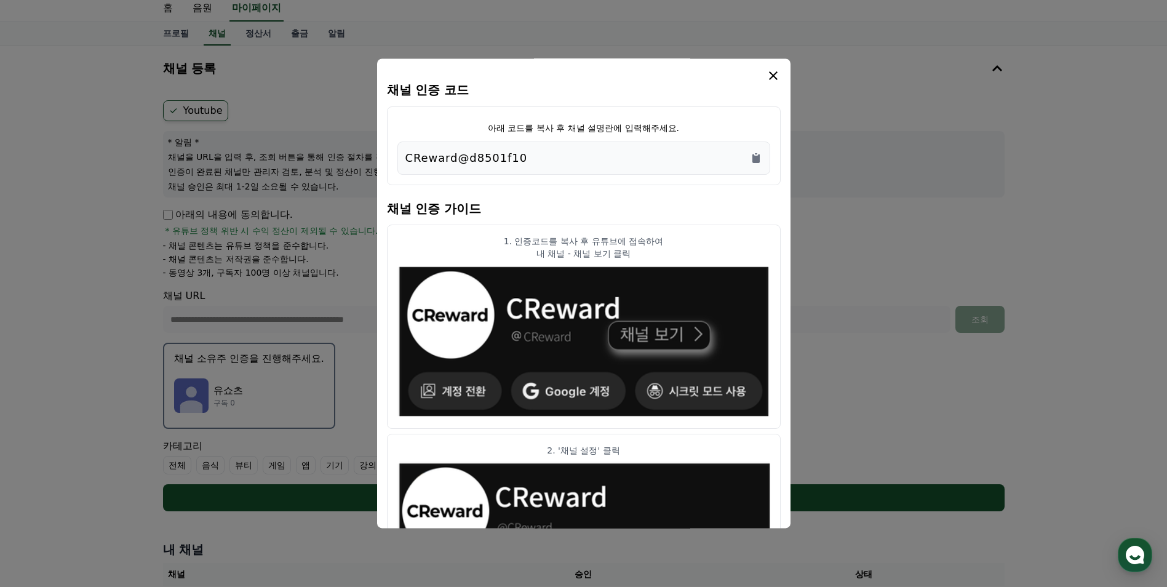
click at [778, 70] on icon "modal" at bounding box center [773, 75] width 15 height 15
click at [778, 79] on icon "modal" at bounding box center [773, 75] width 15 height 15
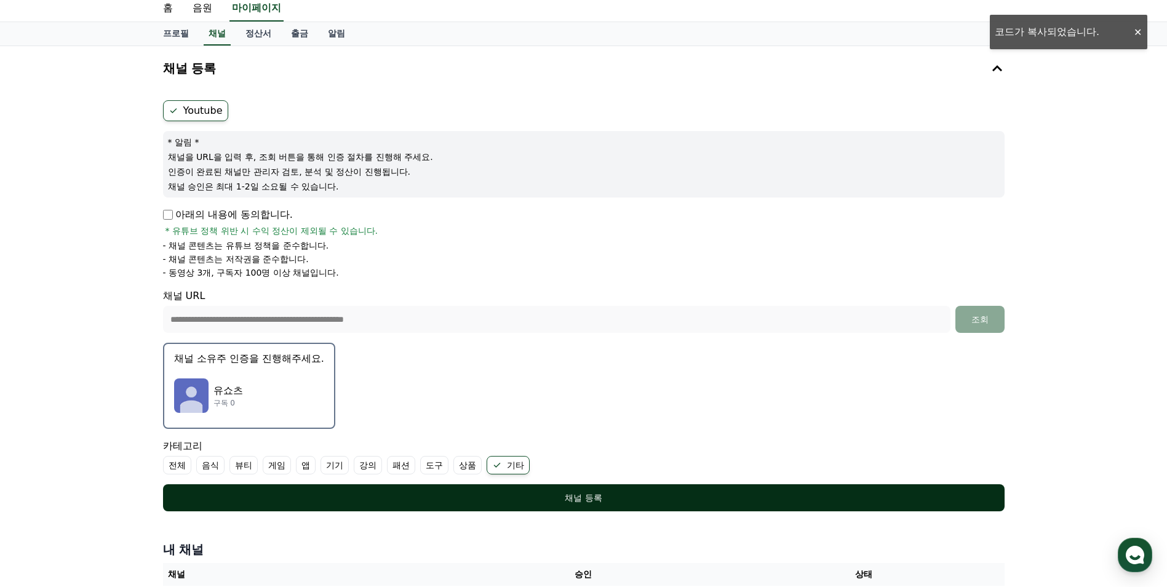
click at [443, 492] on div "채널 등록" at bounding box center [584, 498] width 793 height 12
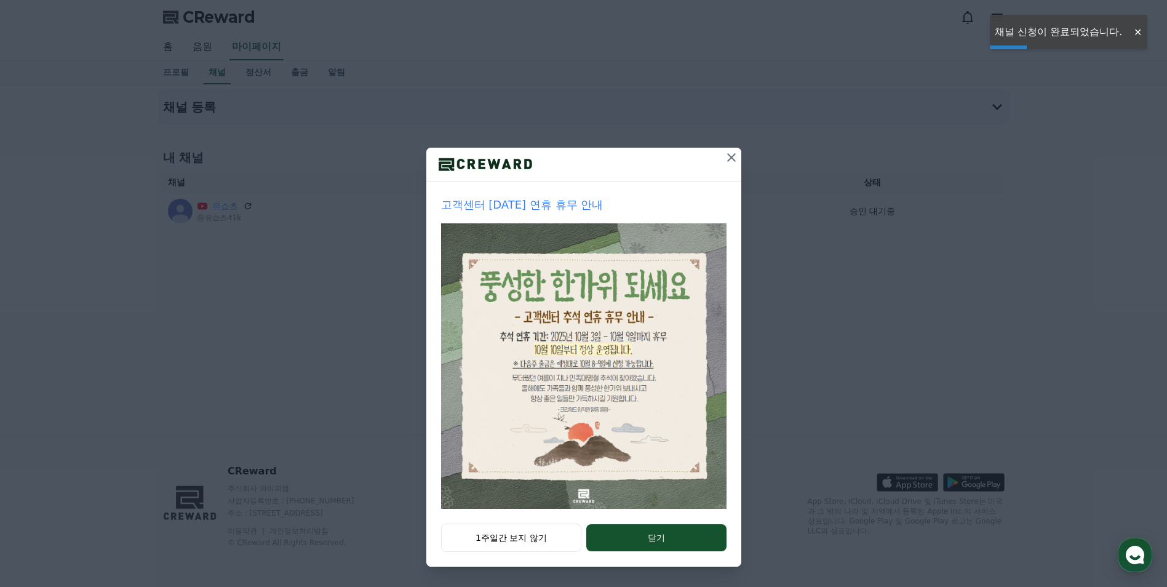
click at [731, 158] on icon at bounding box center [731, 157] width 9 height 9
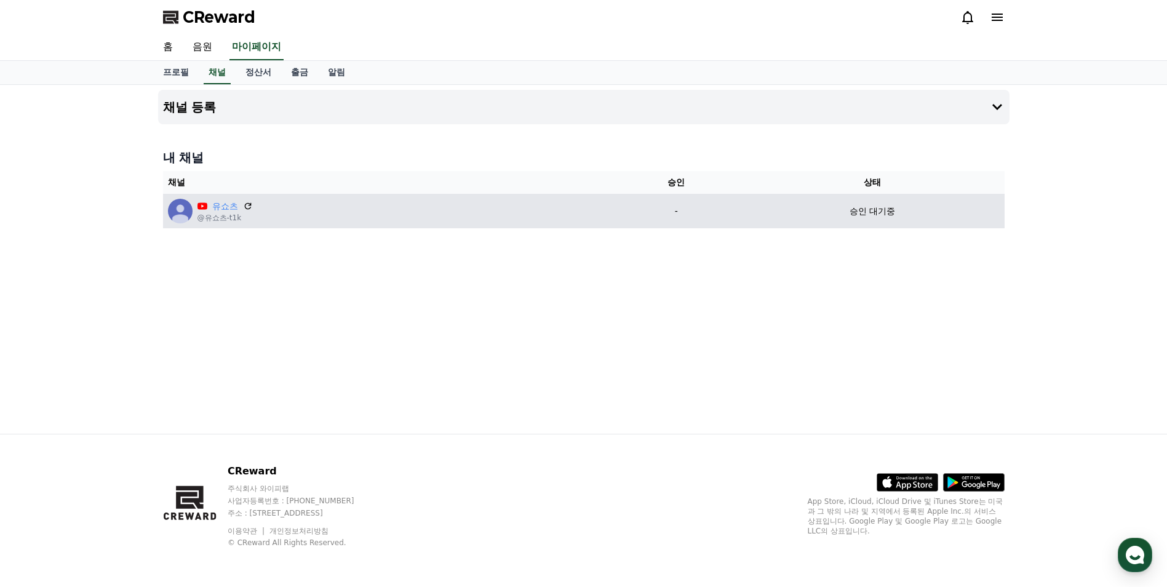
click at [300, 207] on div "유쇼츠 @유쇼츠-t1k" at bounding box center [387, 211] width 439 height 25
click at [250, 205] on icon at bounding box center [247, 205] width 7 height 7
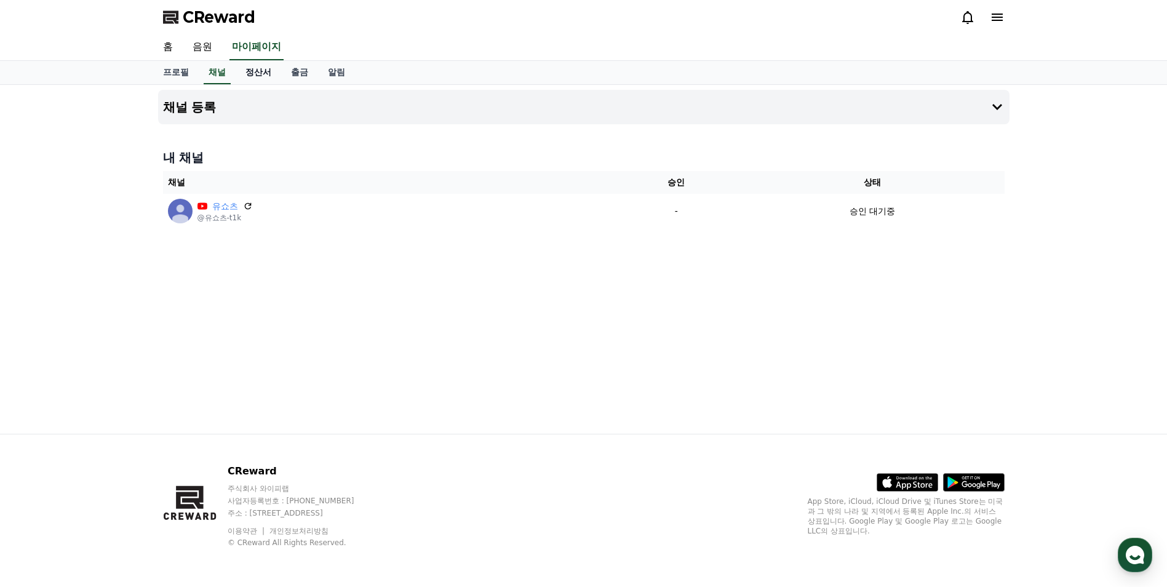
click at [274, 73] on link "정산서" at bounding box center [259, 72] width 46 height 23
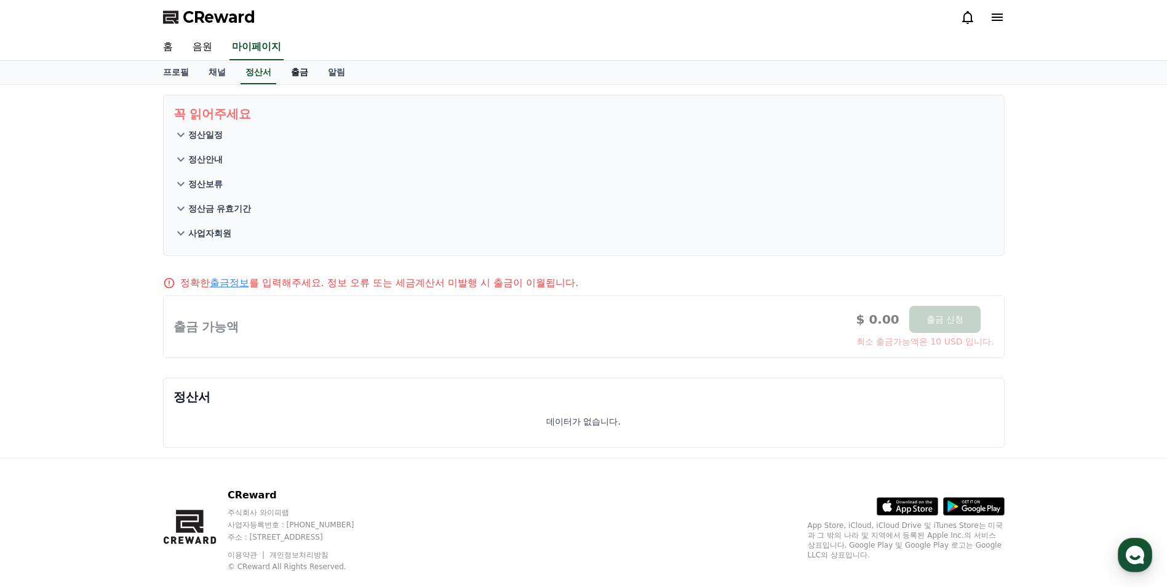
click at [308, 76] on link "출금" at bounding box center [299, 72] width 37 height 23
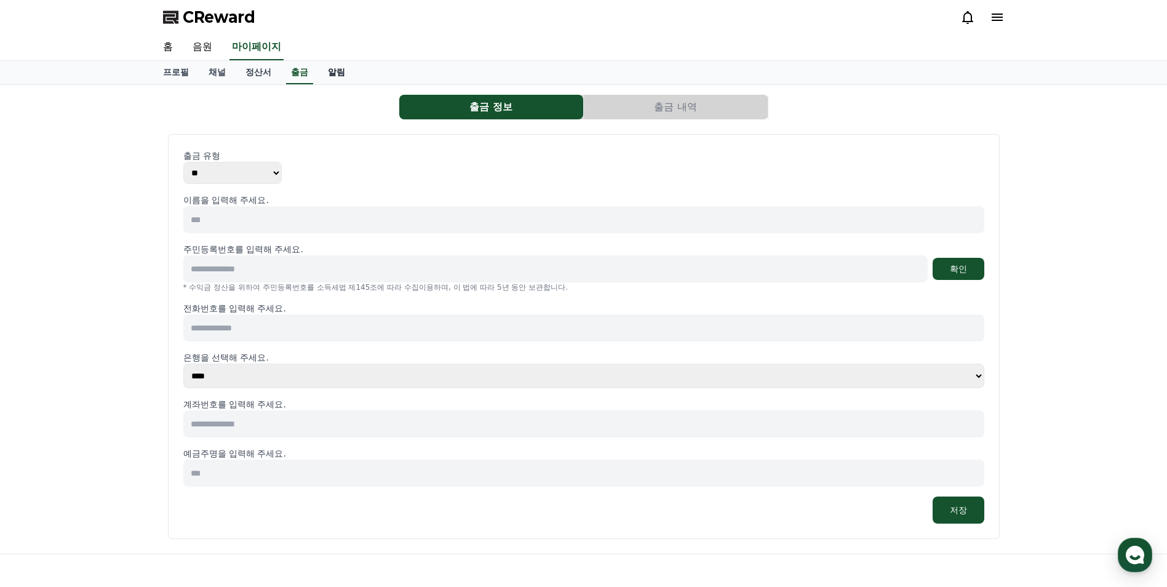
click at [345, 77] on link "알림" at bounding box center [336, 72] width 37 height 23
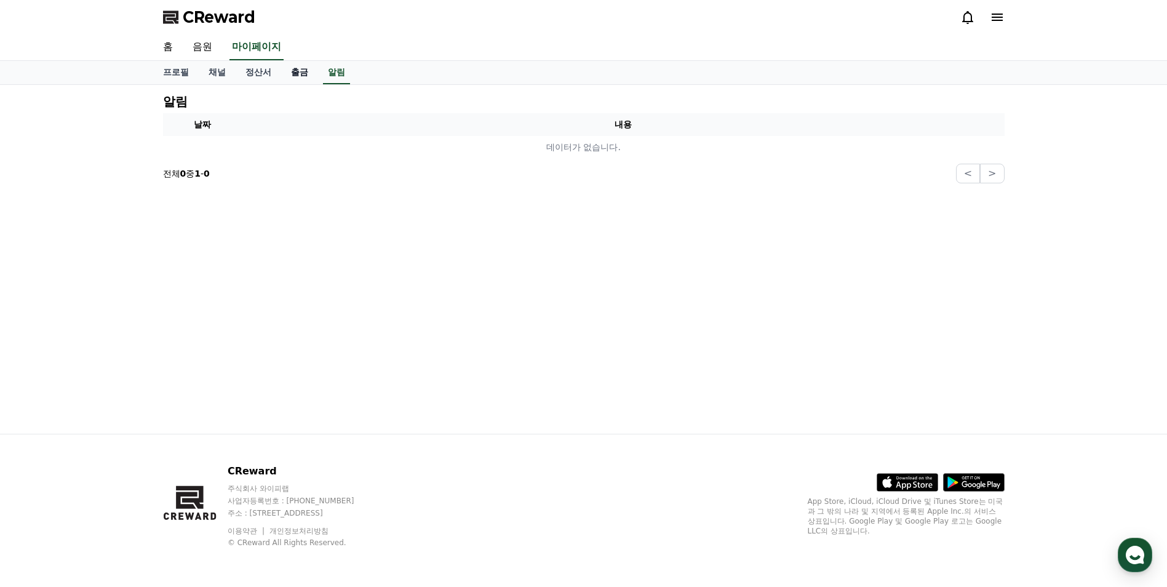
click at [315, 75] on link "출금" at bounding box center [299, 72] width 37 height 23
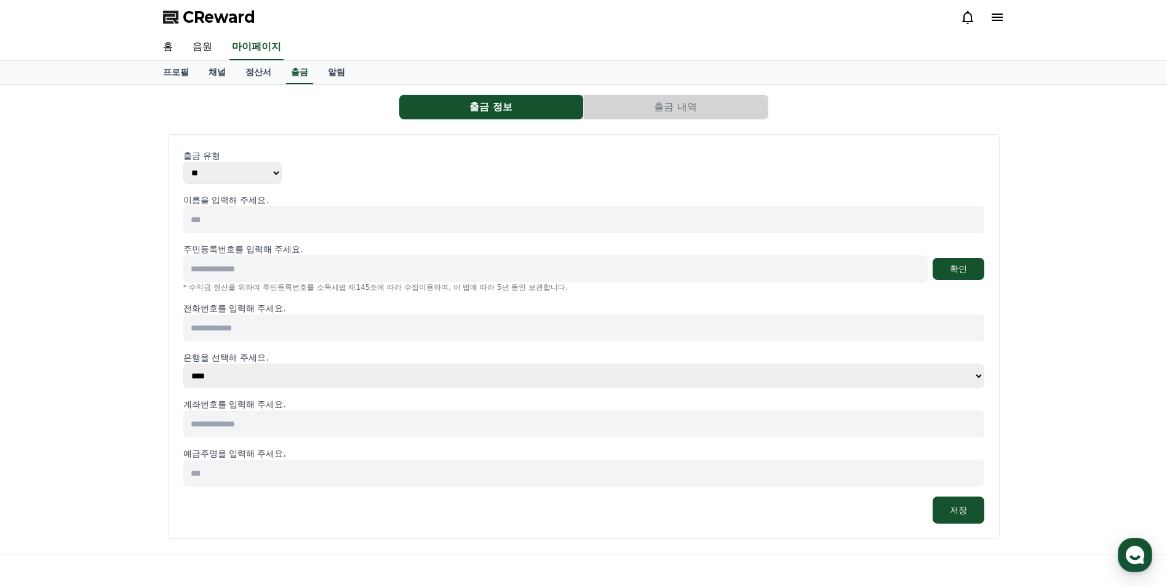
click at [361, 265] on input at bounding box center [555, 268] width 745 height 27
click at [257, 233] on input at bounding box center [583, 219] width 801 height 27
click at [100, 220] on div "출금 정보 출금 내역 출금 유형 ** *** 이름을 입력해 주세요. 주민등록번호를 입력해 주세요. 확인 * 수익금 정산을 위하여 주민등록번호를…" at bounding box center [583, 319] width 1167 height 469
click at [292, 383] on select "**** **** **** **** **** **** **** ** ** ** ** **** *** **** **** *****" at bounding box center [583, 376] width 801 height 25
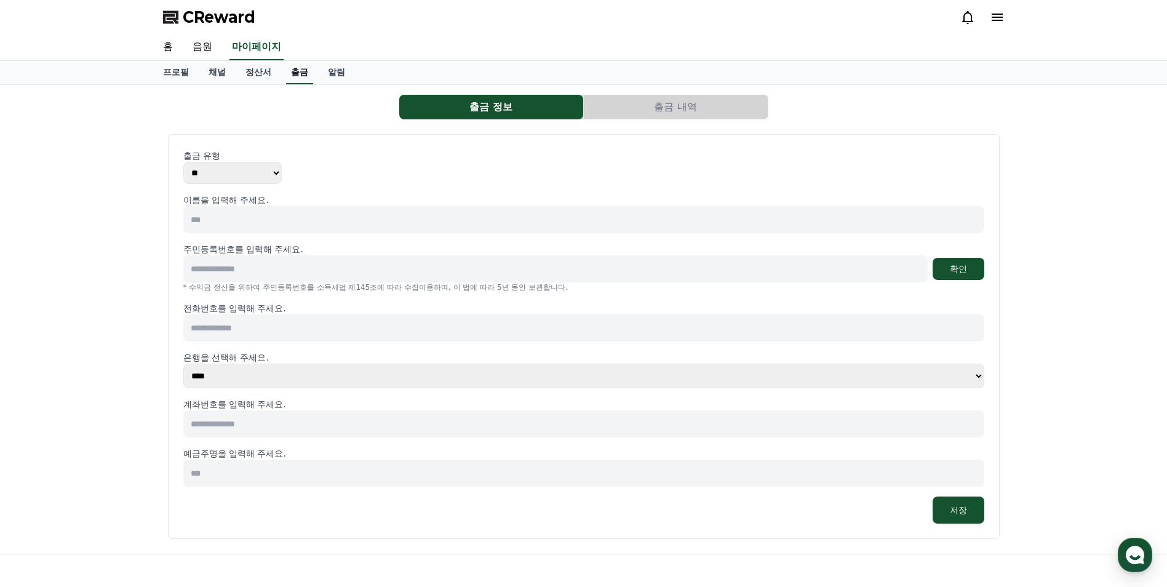
click at [290, 79] on link "출금" at bounding box center [299, 72] width 27 height 23
click at [262, 72] on link "정산서" at bounding box center [259, 72] width 46 height 23
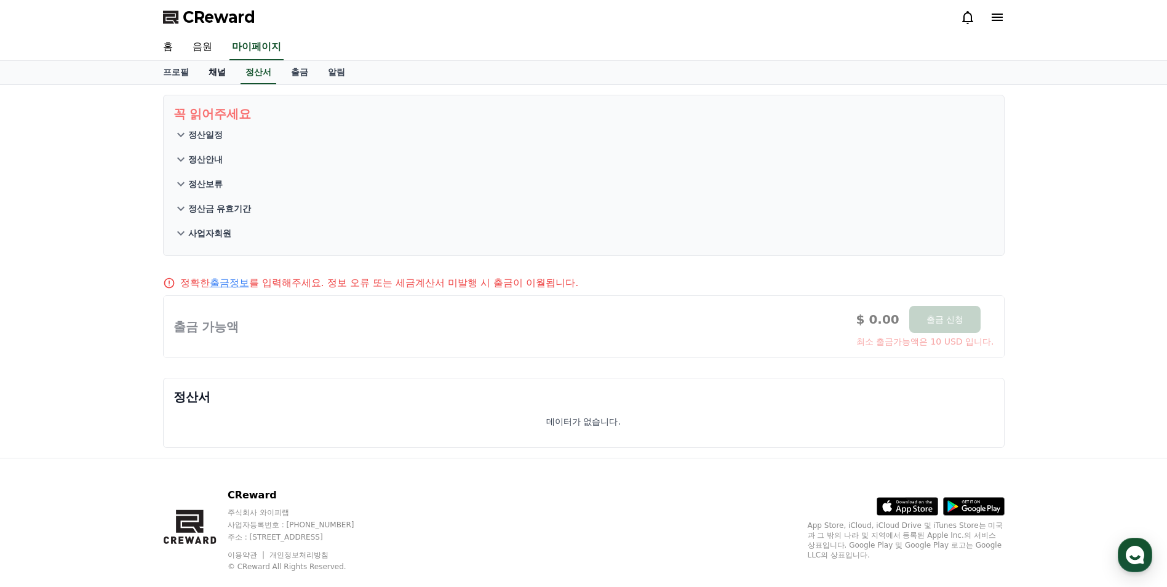
click at [215, 83] on link "채널" at bounding box center [217, 72] width 37 height 23
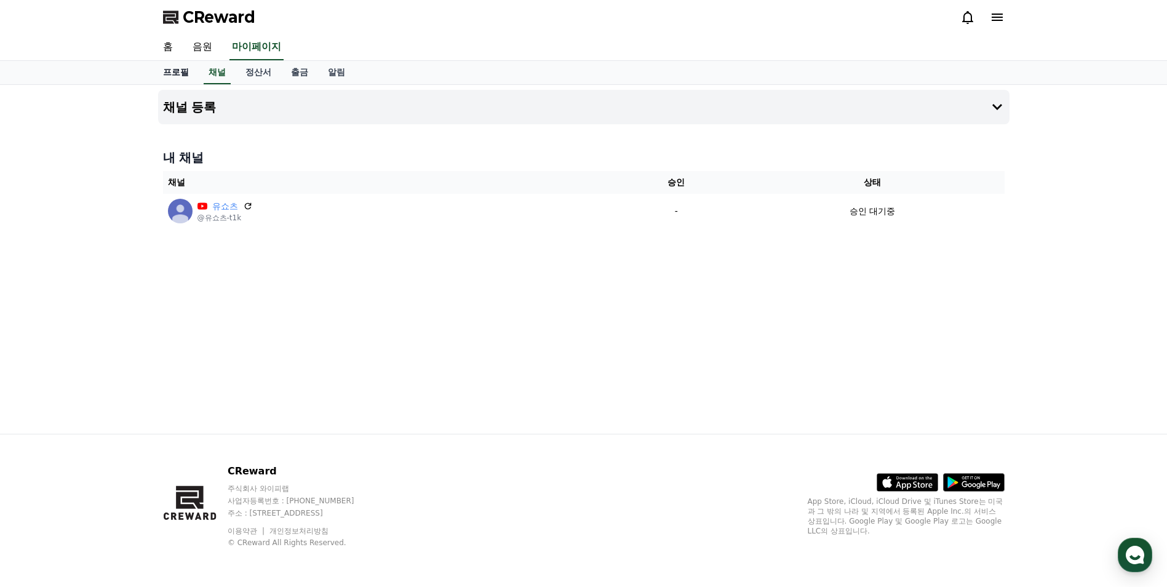
click at [179, 80] on link "프로필" at bounding box center [176, 72] width 46 height 23
select select "**********"
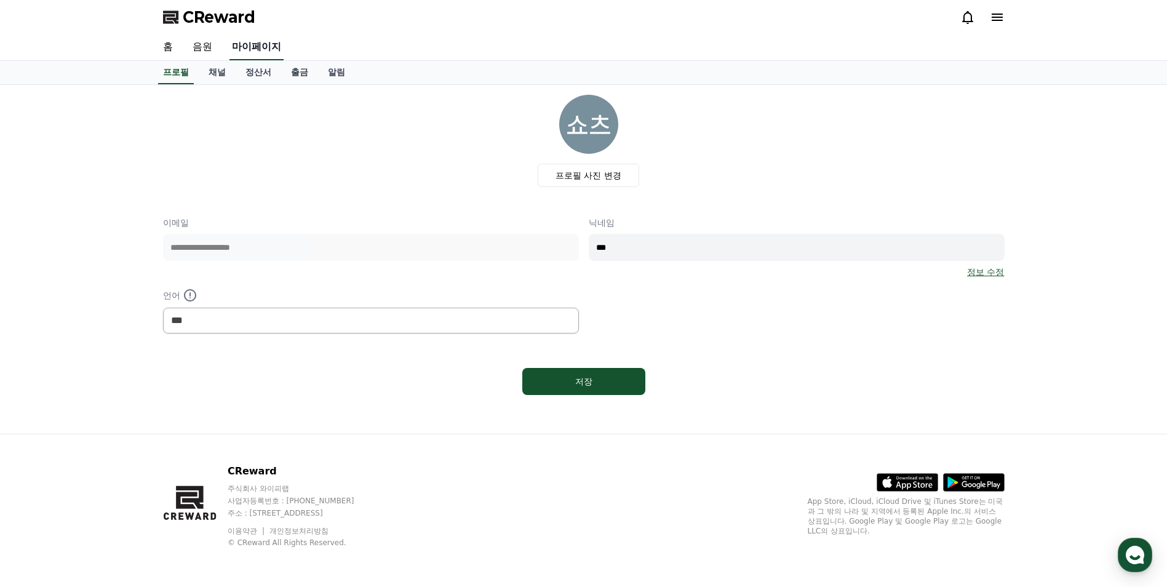
click at [283, 41] on link "마이페이지" at bounding box center [257, 47] width 54 height 26
